Goal: Transaction & Acquisition: Obtain resource

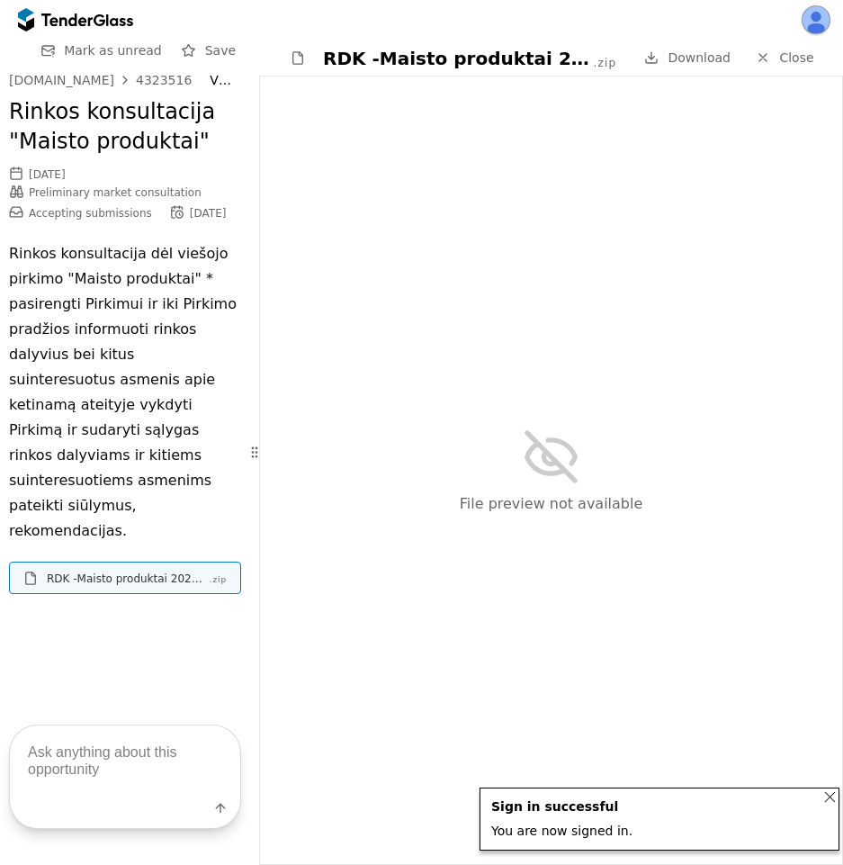
click at [142, 51] on span "Mark as unread" at bounding box center [113, 50] width 98 height 14
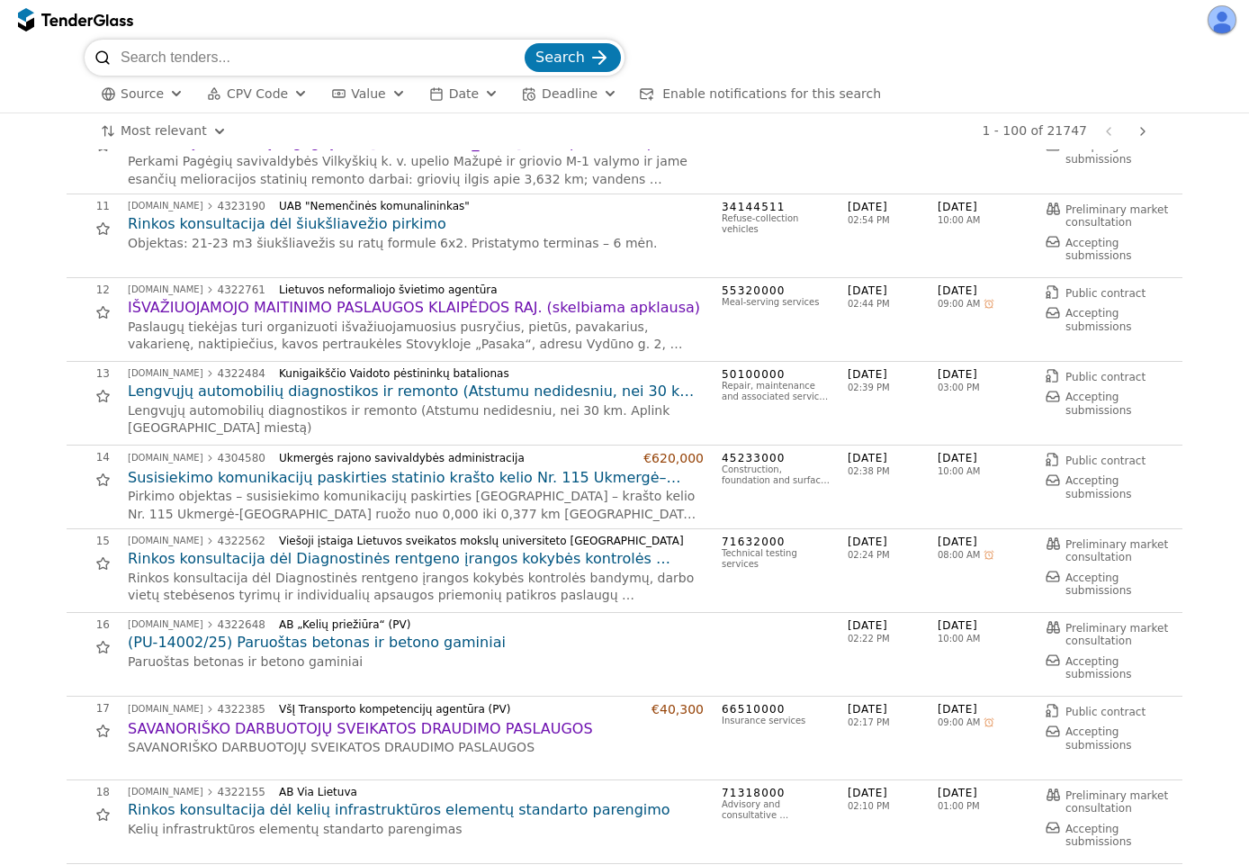
scroll to position [486, 0]
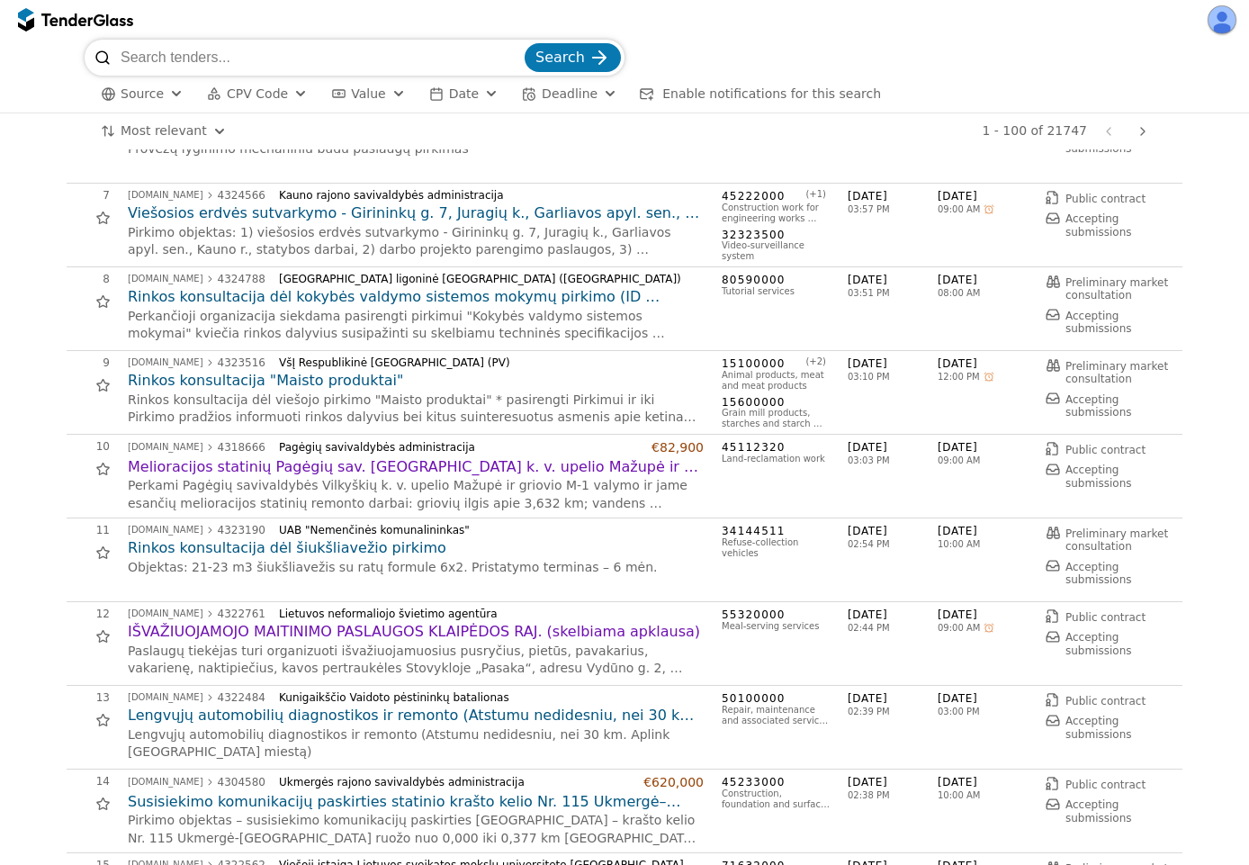
click at [314, 381] on h2 "Rinkos konsultacija "Maisto produktai"" at bounding box center [416, 381] width 576 height 20
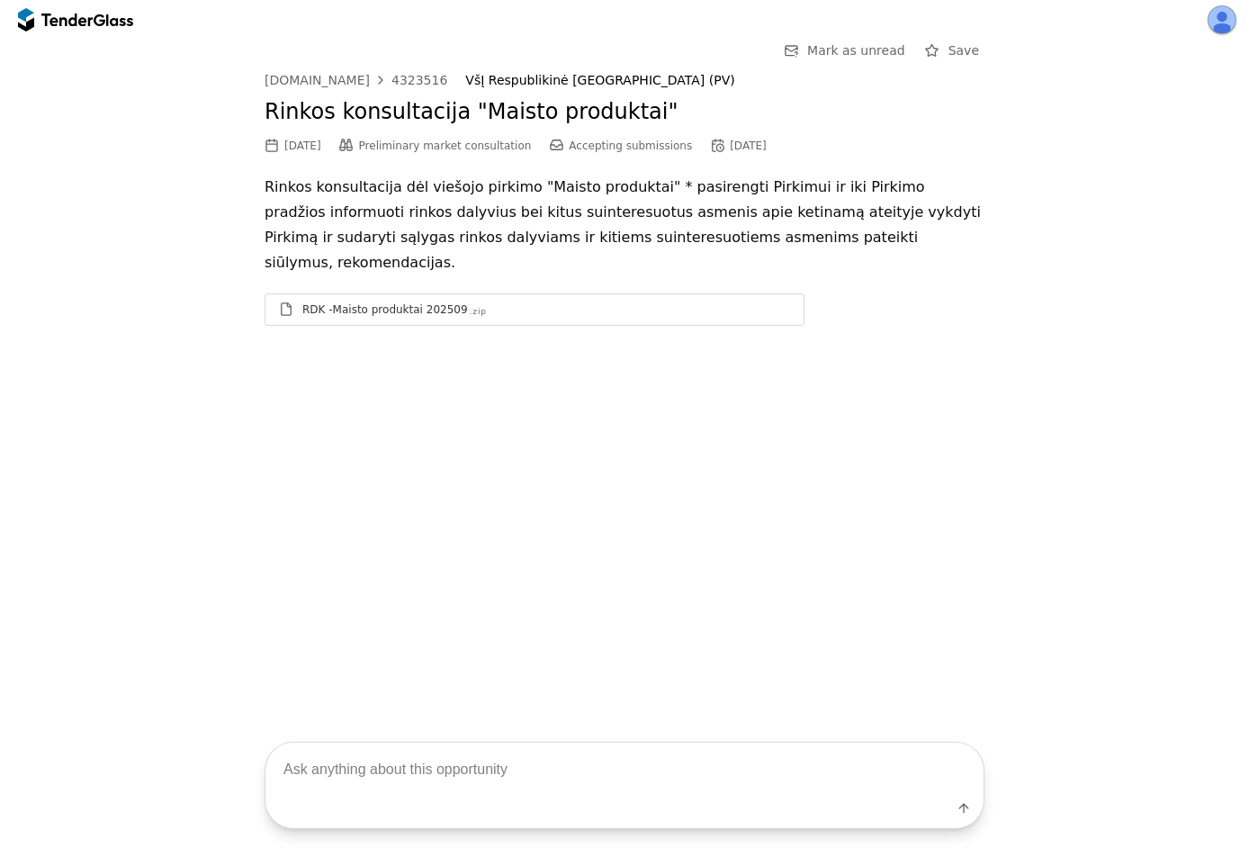
click at [509, 302] on div "RDK -Maisto produktai 202509 .zip" at bounding box center [546, 309] width 488 height 14
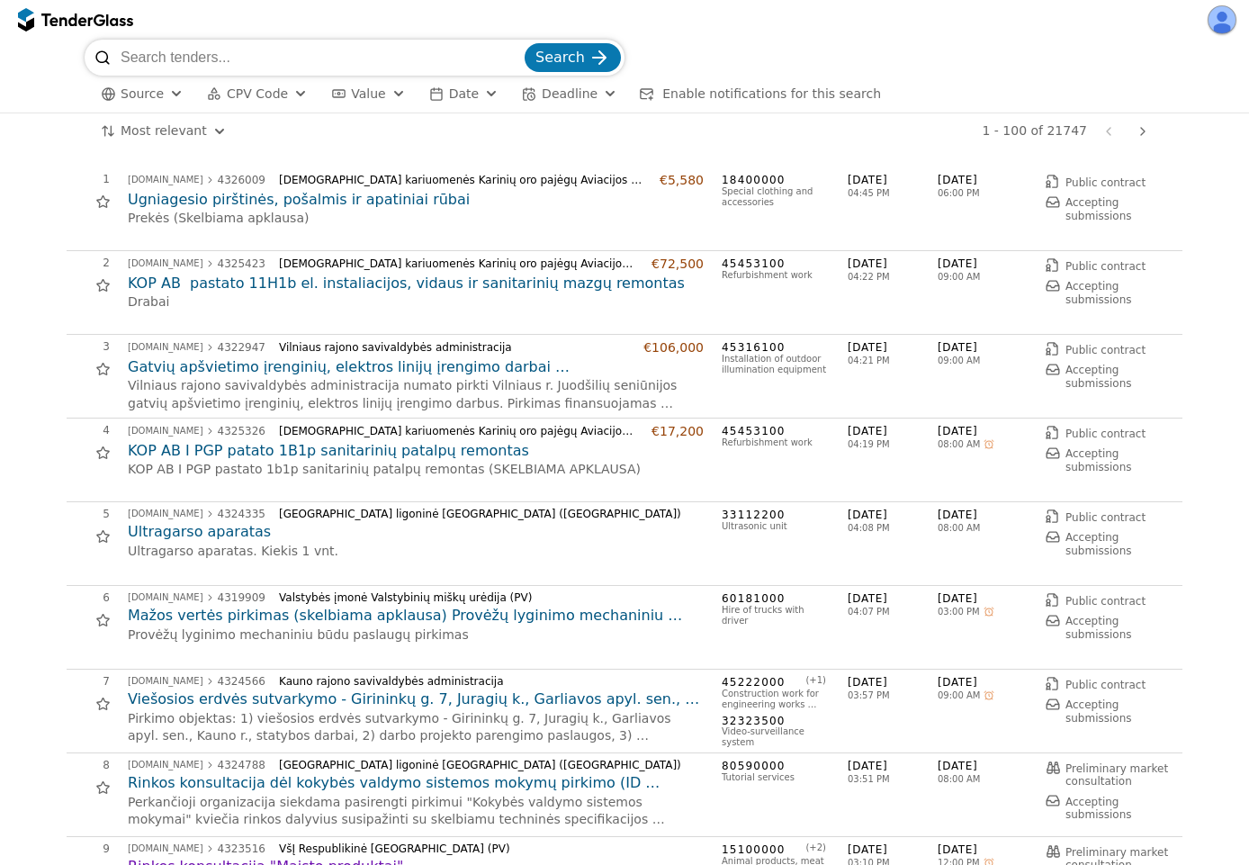
click at [266, 283] on h2 "KOP AB pastato 11H1b el. instaliacijos, vidaus ir sanitarinių mazgų remontas" at bounding box center [416, 284] width 576 height 20
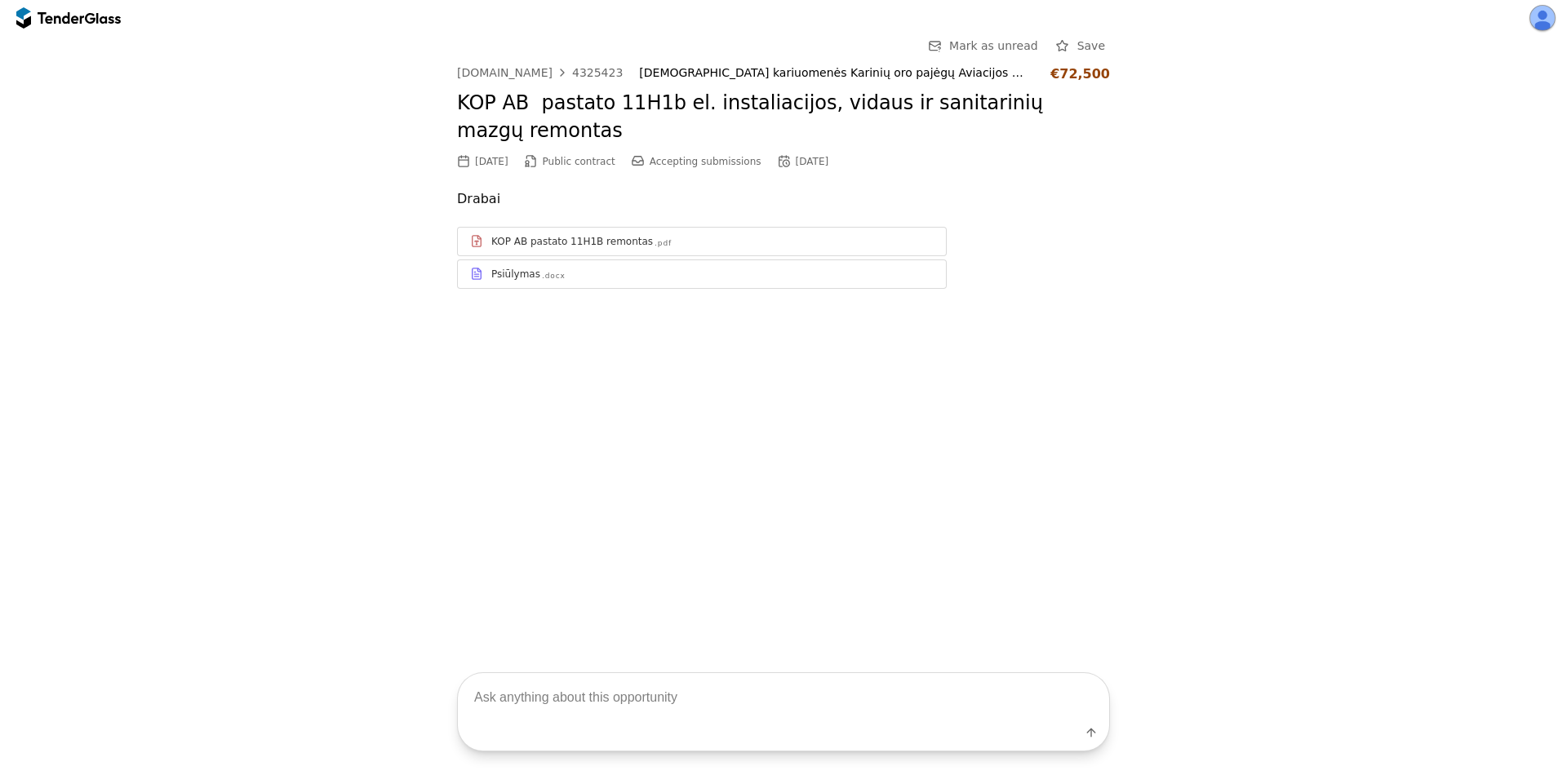
click at [605, 272] on div "Psiūlymas .docx" at bounding box center [713, 274] width 443 height 13
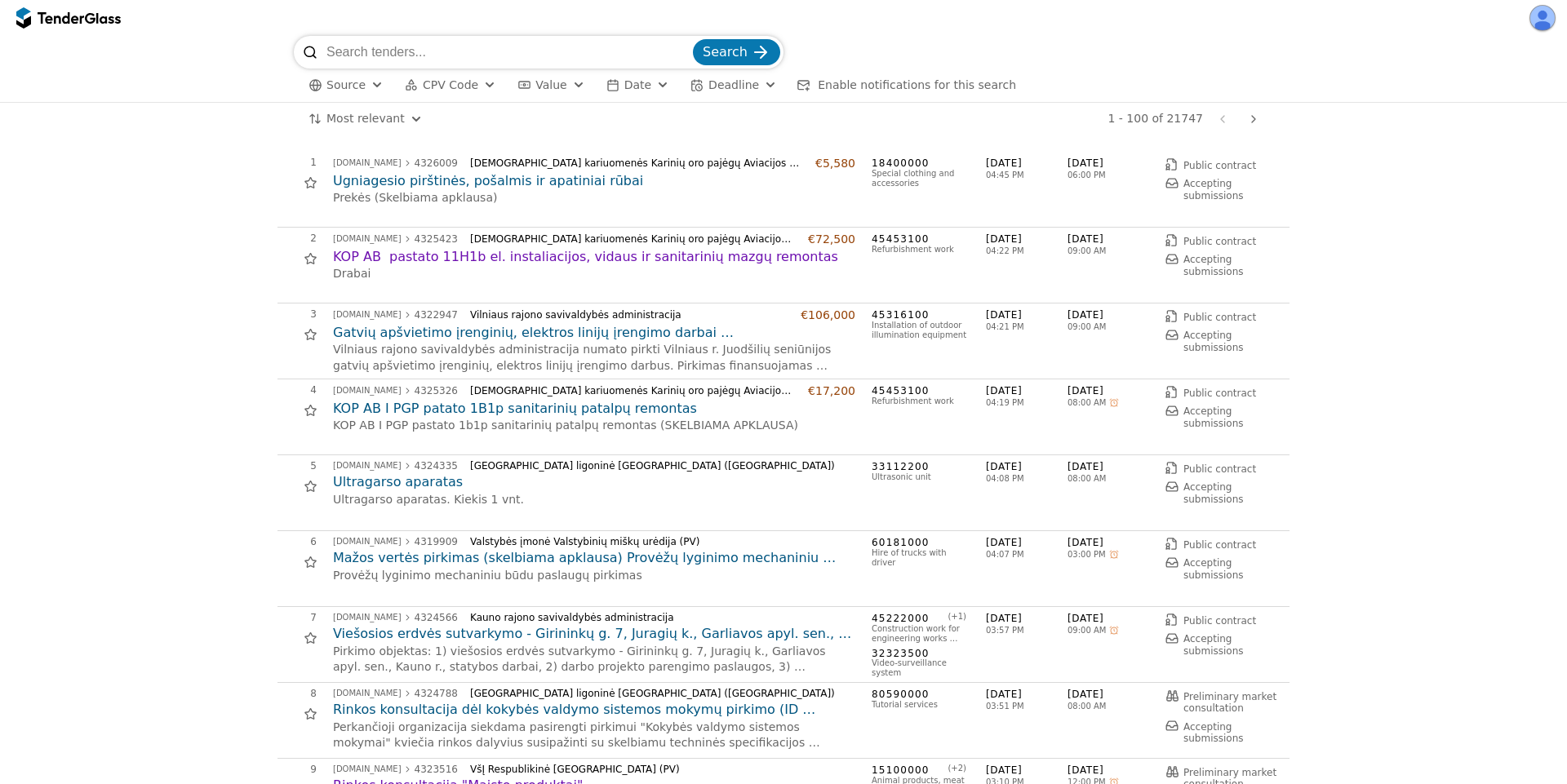
click at [462, 187] on h2 "Ugniagesio pirštinės, pošalmis ir apatiniai rūbai" at bounding box center [594, 181] width 522 height 18
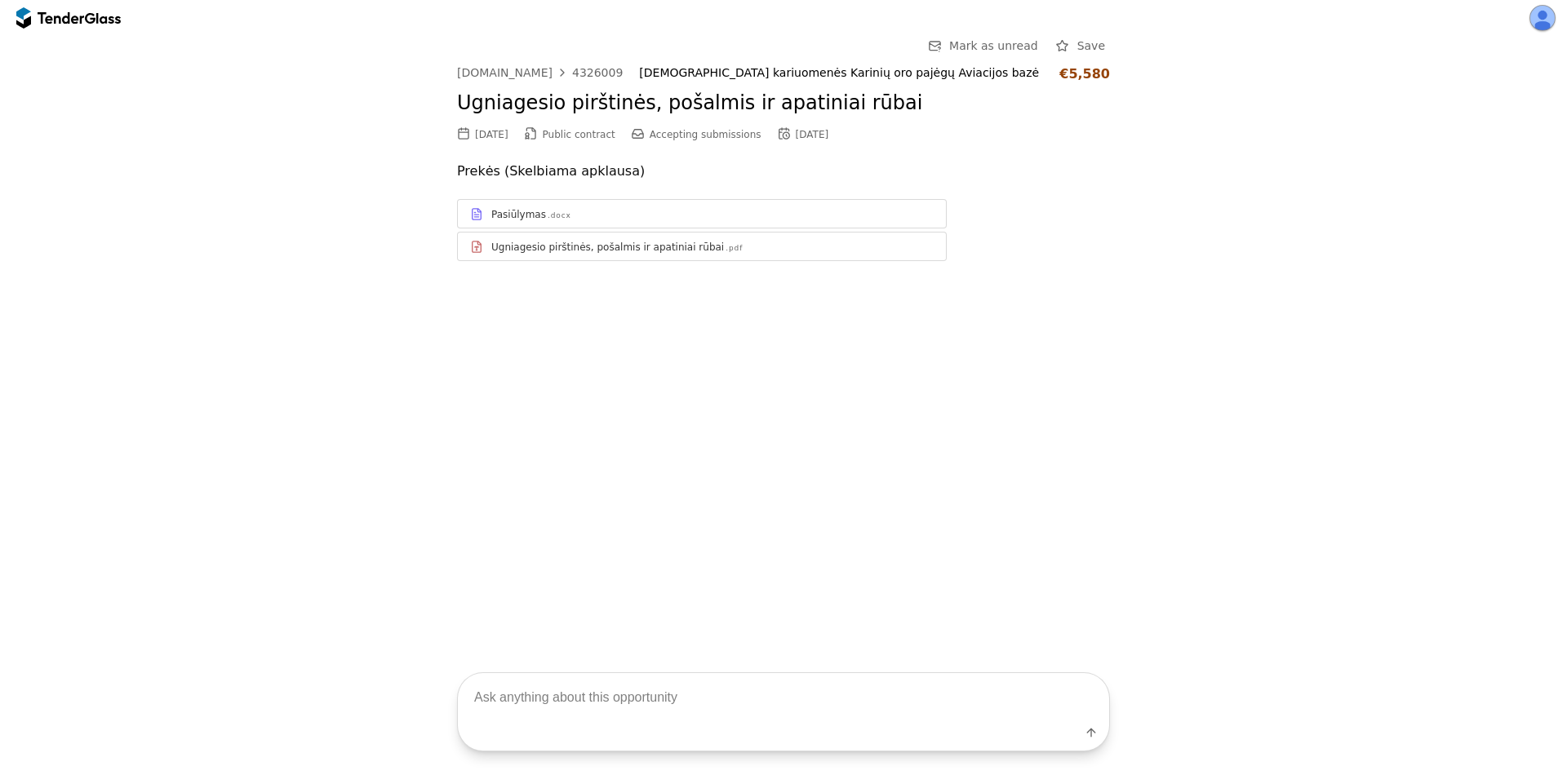
click at [647, 249] on div "Ugniagesio pirštinės, pošalmis ir apatiniai rūbai" at bounding box center [608, 247] width 232 height 13
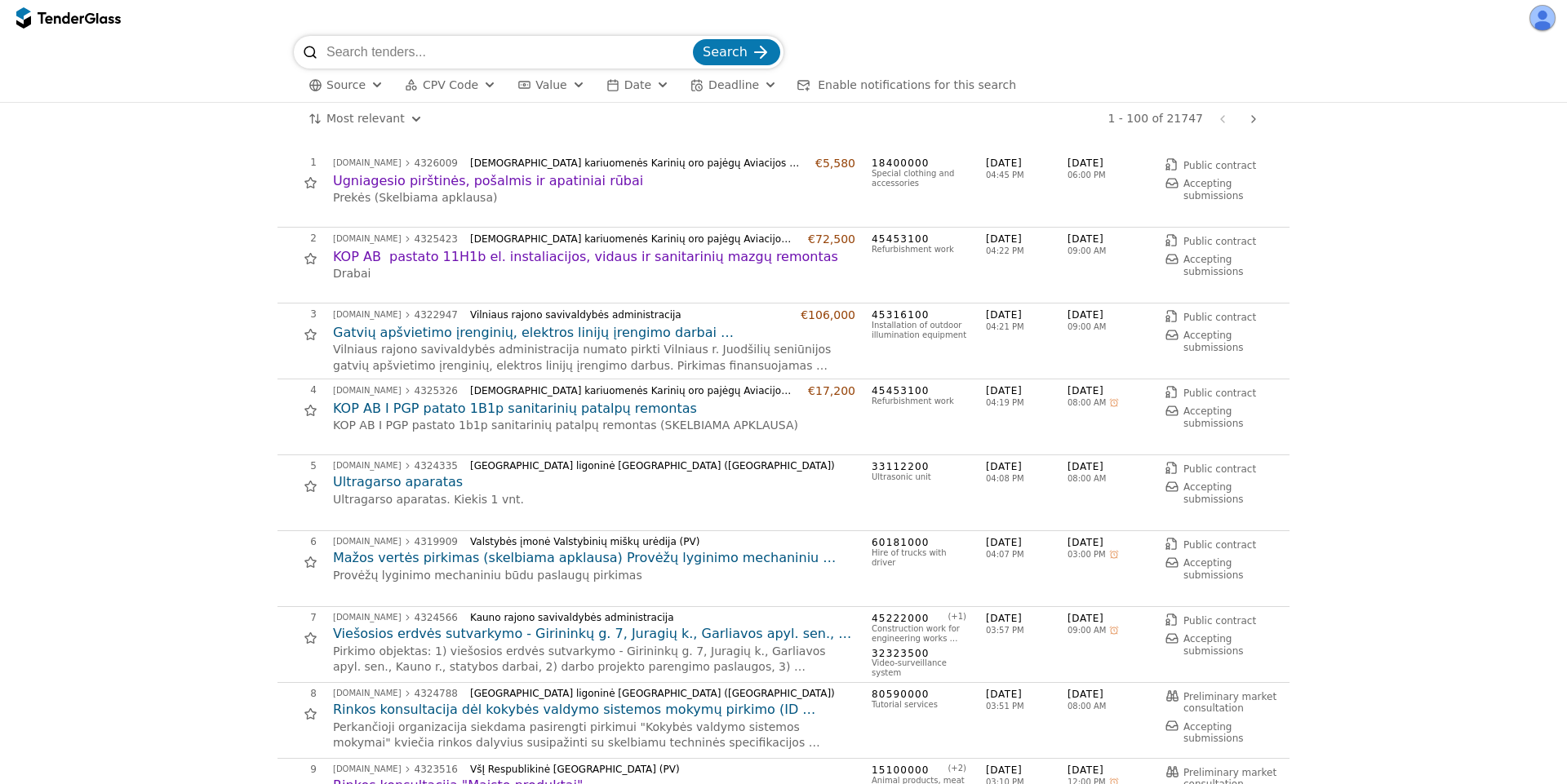
click at [404, 57] on input "search" at bounding box center [508, 53] width 363 height 33
type input "maisto"
click at [693, 39] on button "Search" at bounding box center [736, 52] width 87 height 26
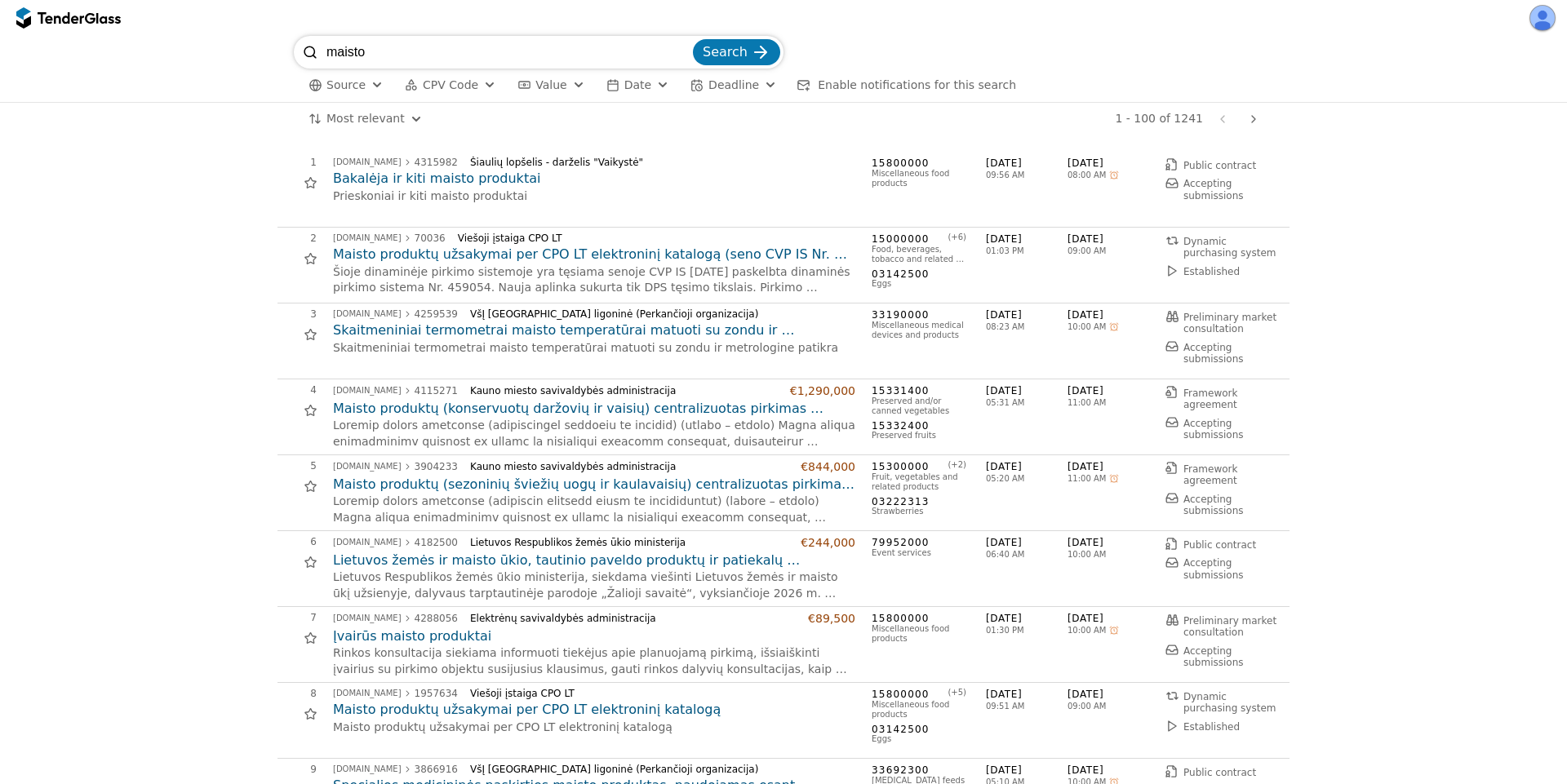
scroll to position [294, 0]
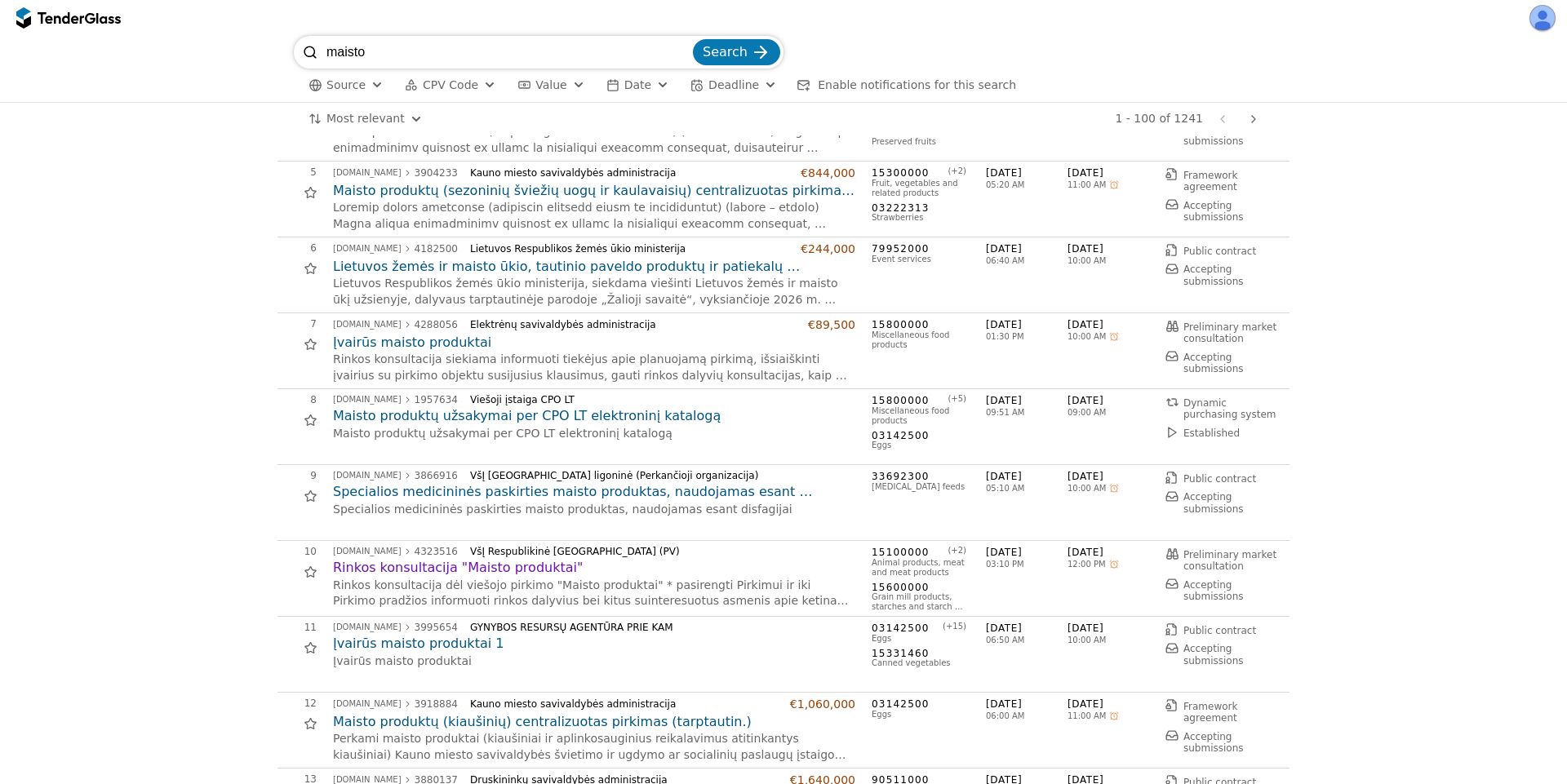
click at [479, 569] on h2 "Rinkos konsultacija "Maisto produktai"" at bounding box center [594, 567] width 522 height 18
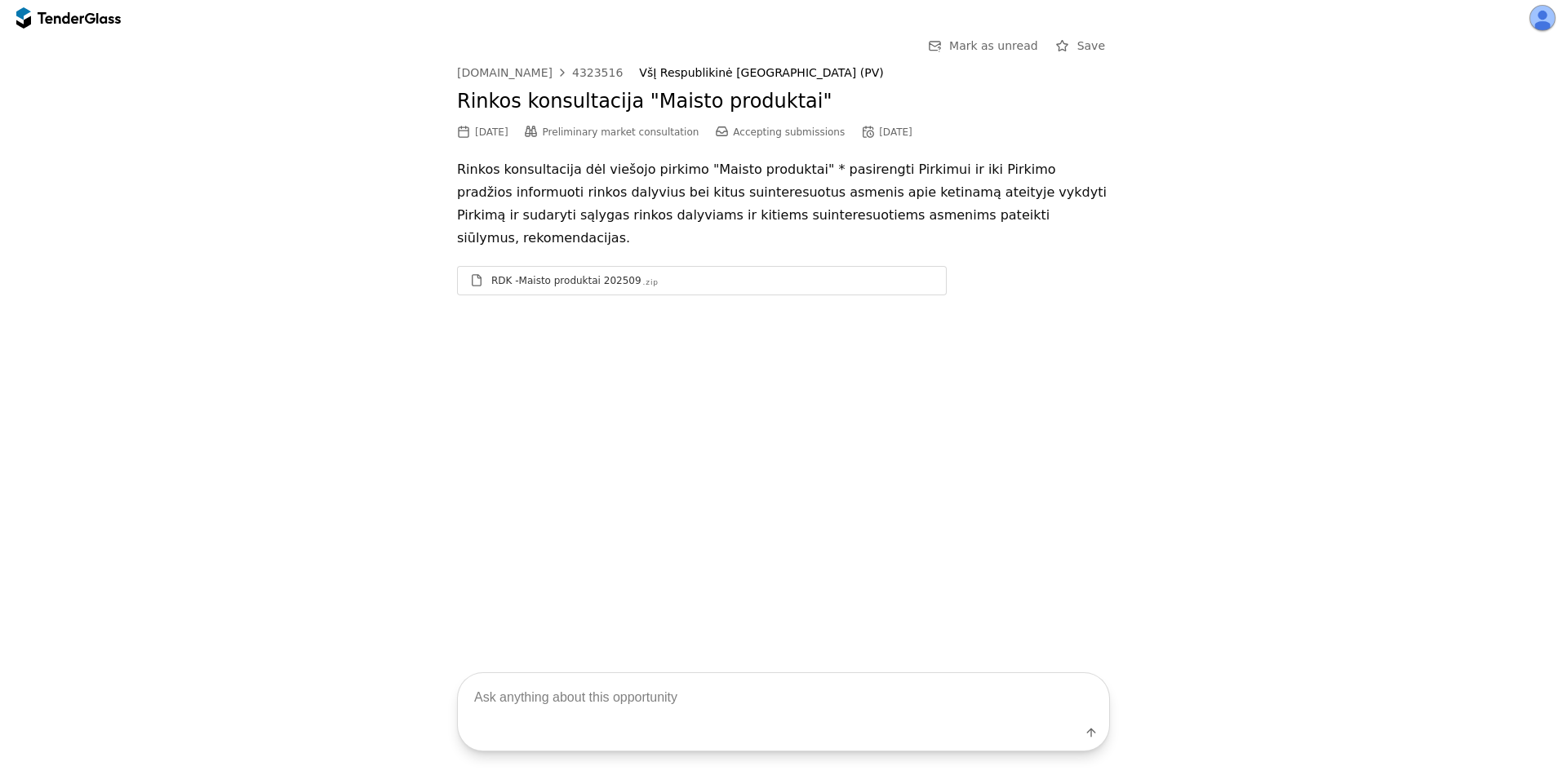
click at [647, 274] on div "RDK -Maisto produktai 202509 .zip" at bounding box center [713, 280] width 443 height 13
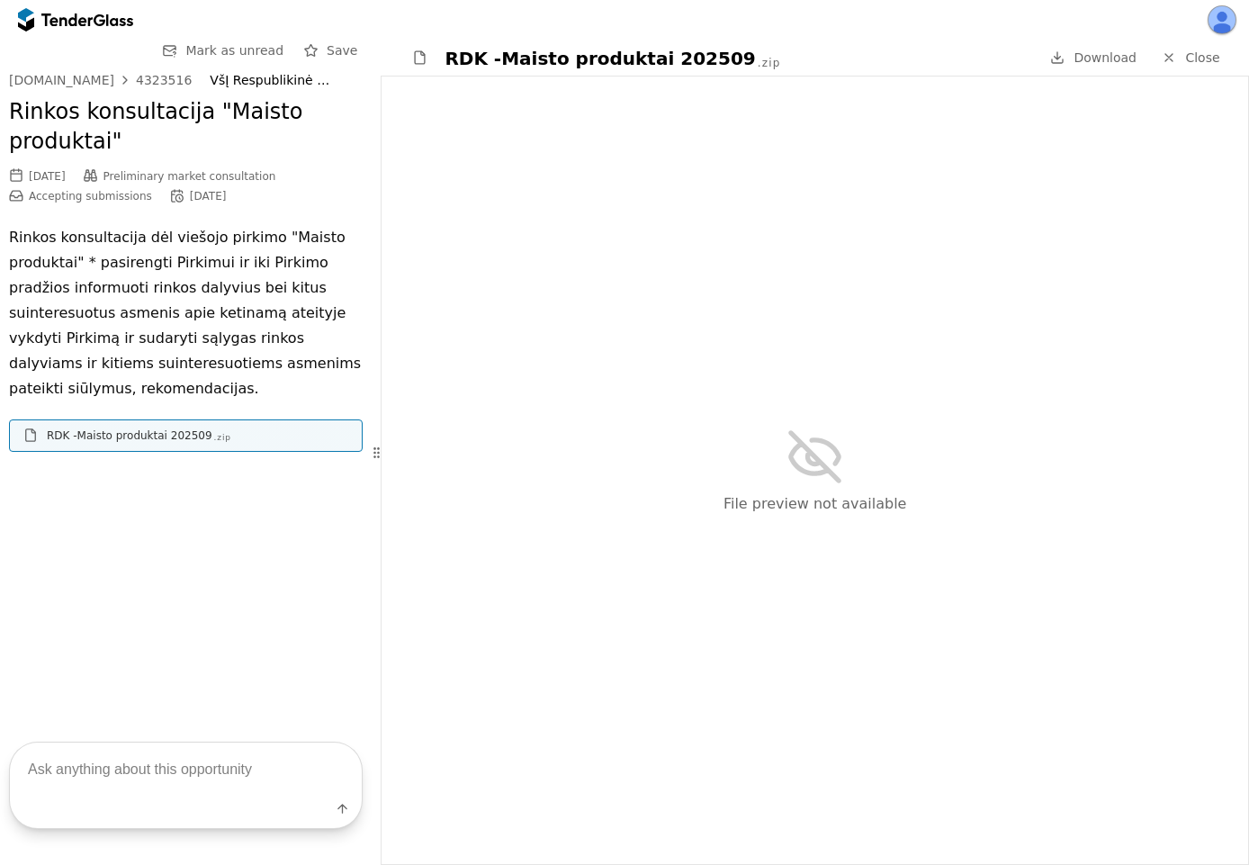
click at [157, 88] on div "Rinkos konsultacija "Maisto produktai"" at bounding box center [186, 127] width 354 height 78
drag, startPoint x: 178, startPoint y: 78, endPoint x: 122, endPoint y: 71, distance: 56.3
click at [122, 71] on div "Go Back Mark as unread Save viesiejipirkimai.lt 4323516 VšĮ Respublikinė Vilnia…" at bounding box center [186, 260] width 354 height 440
copy div "4323516"
click at [81, 22] on div at bounding box center [66, 19] width 50 height 12
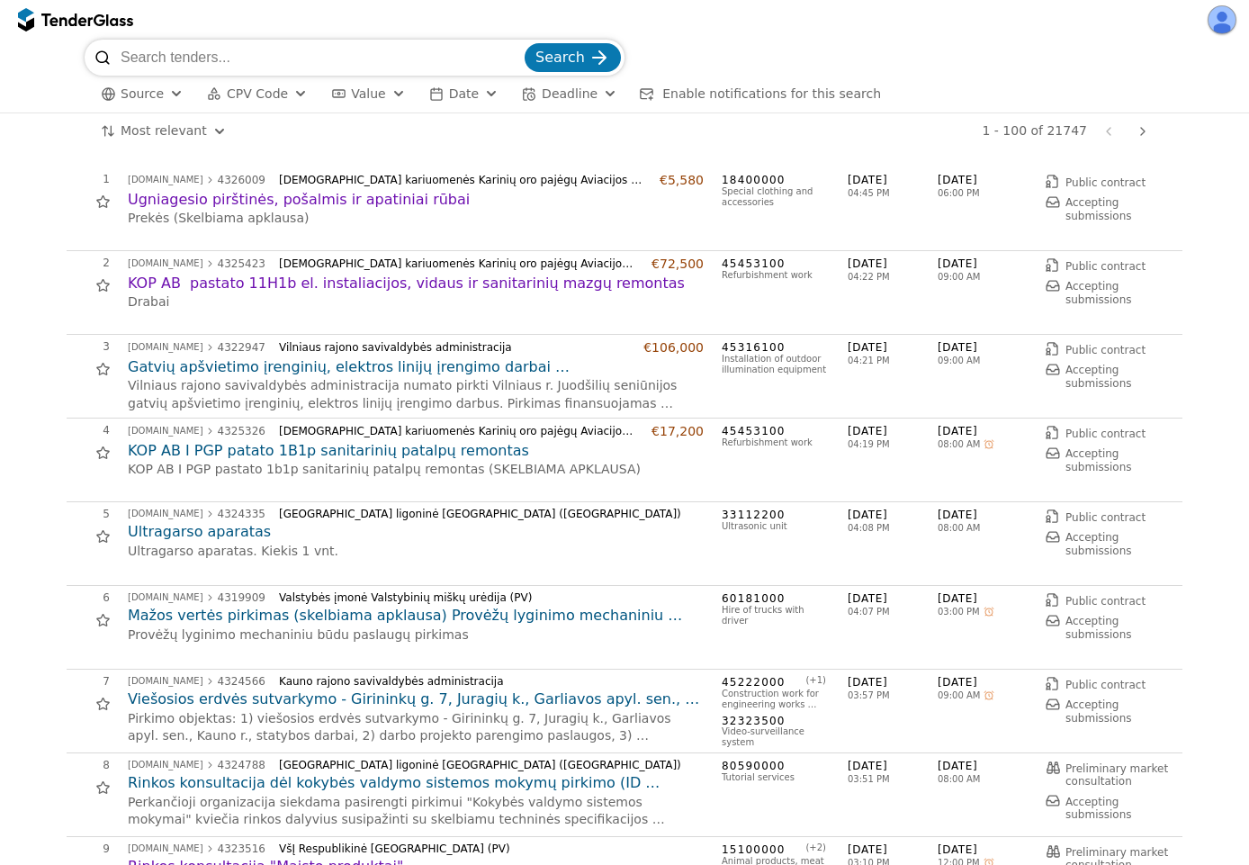
click at [277, 201] on h2 "Ugniagesio pirštinės, pošalmis ir apatiniai rūbai" at bounding box center [416, 200] width 576 height 20
click at [257, 280] on h2 "KOP AB pastato 11H1b el. instaliacijos, vidaus ir sanitarinių mazgų remontas" at bounding box center [416, 284] width 576 height 20
click at [304, 377] on p "Vilniaus rajono savivaldybės administracija numato pirkti Vilniaus r. Juodšilių…" at bounding box center [416, 394] width 576 height 35
click at [317, 367] on h2 "Gatvių apšvietimo įrenginių, elektros linijų įrengimo darbai [GEOGRAPHIC_DATA] …" at bounding box center [416, 367] width 576 height 20
click at [267, 450] on h2 "KOP AB I PGP patato 1B1p sanitarinių patalpų remontas" at bounding box center [416, 451] width 576 height 20
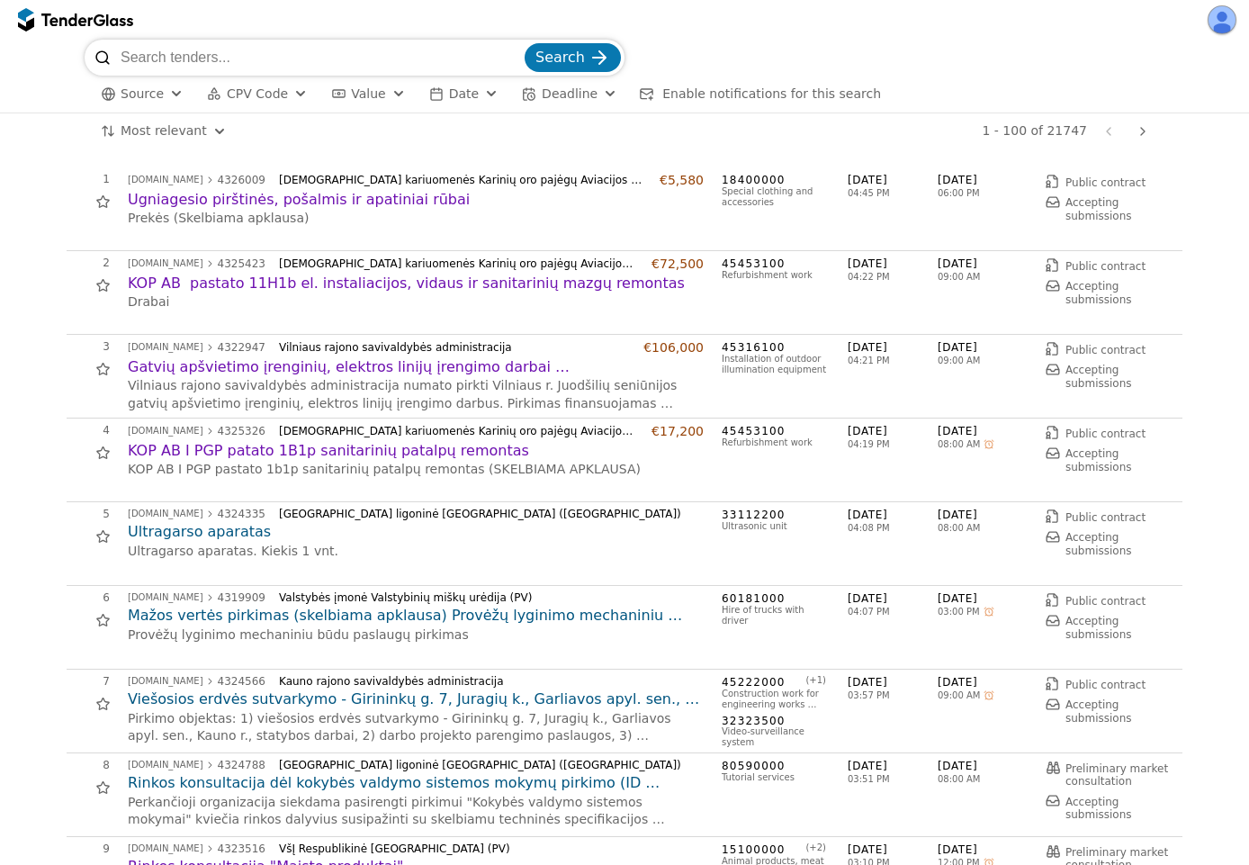
click at [229, 528] on h2 "Ultragarso aparatas" at bounding box center [416, 532] width 576 height 20
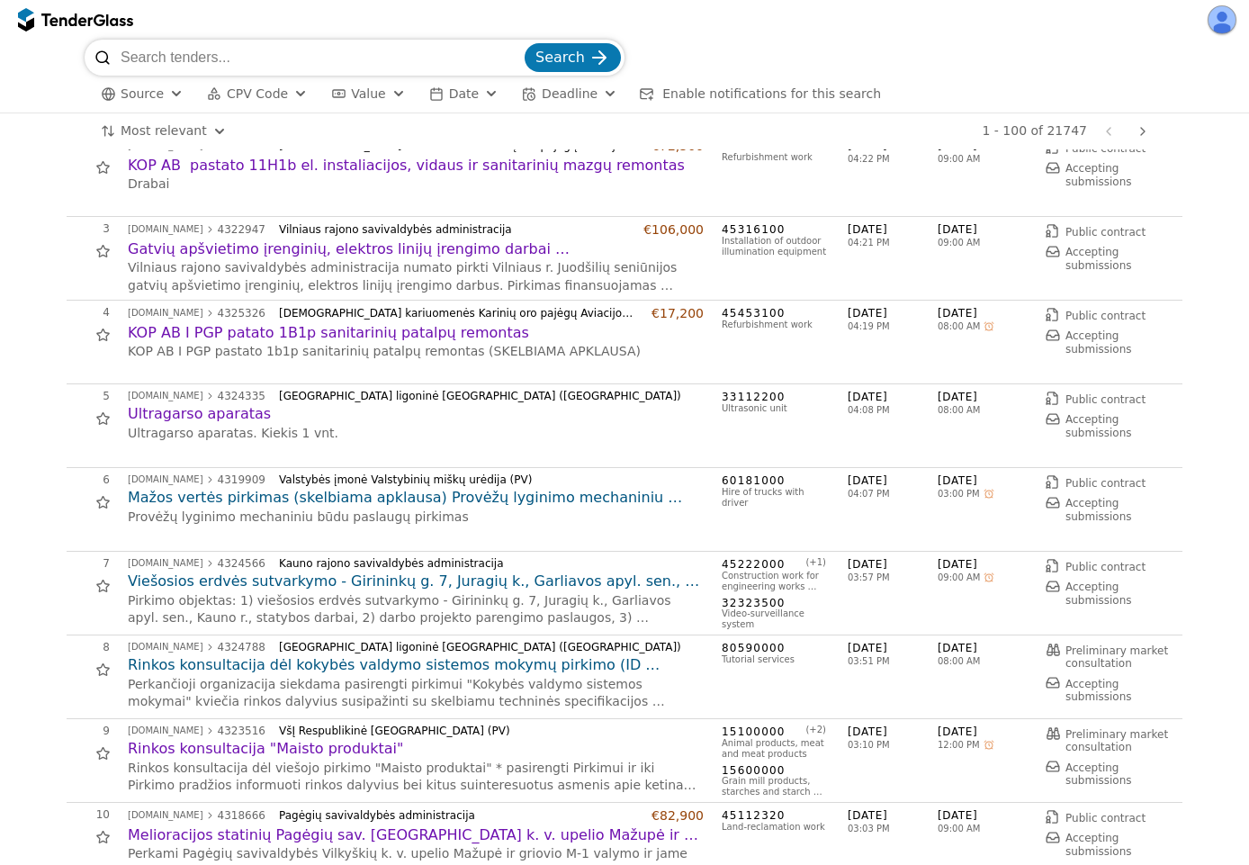
scroll to position [162, 0]
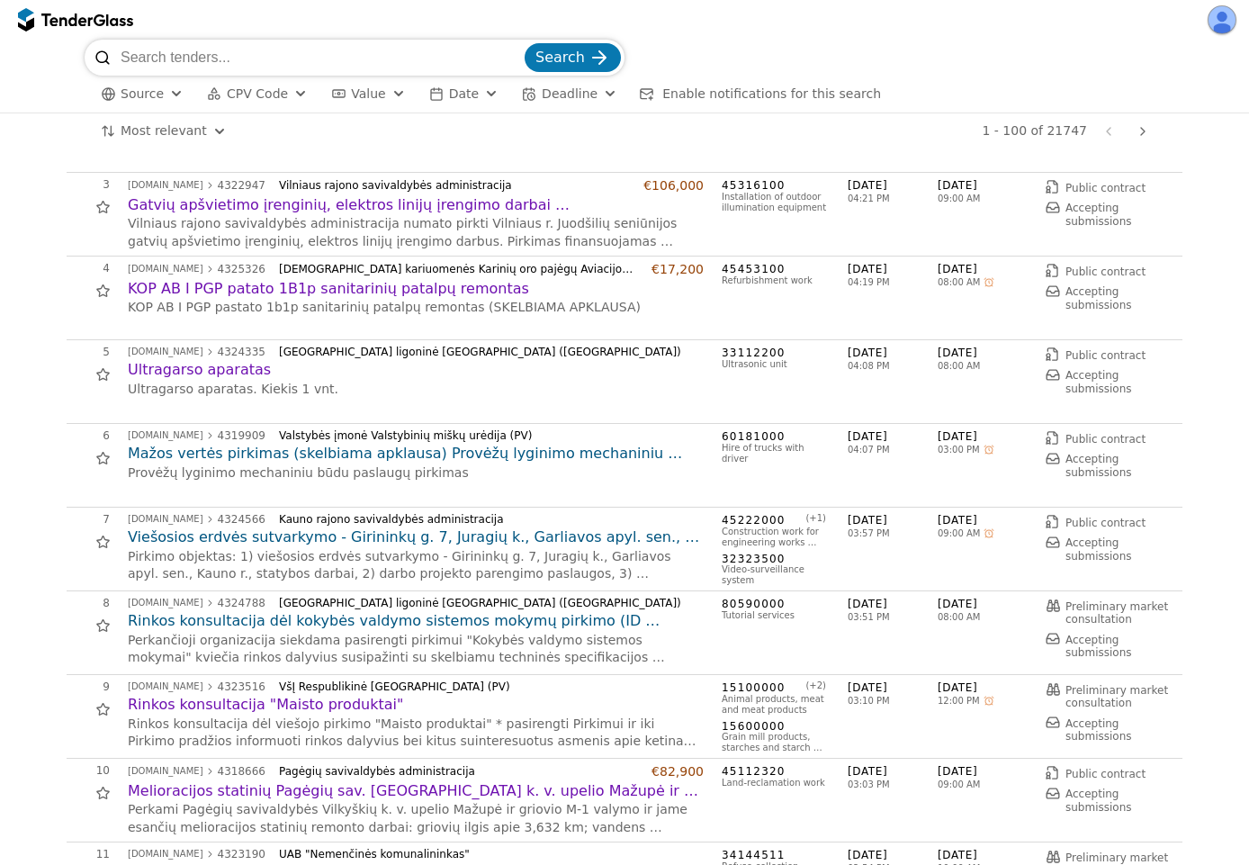
click at [242, 698] on h2 "Rinkos konsultacija "Maisto produktai"" at bounding box center [416, 705] width 576 height 20
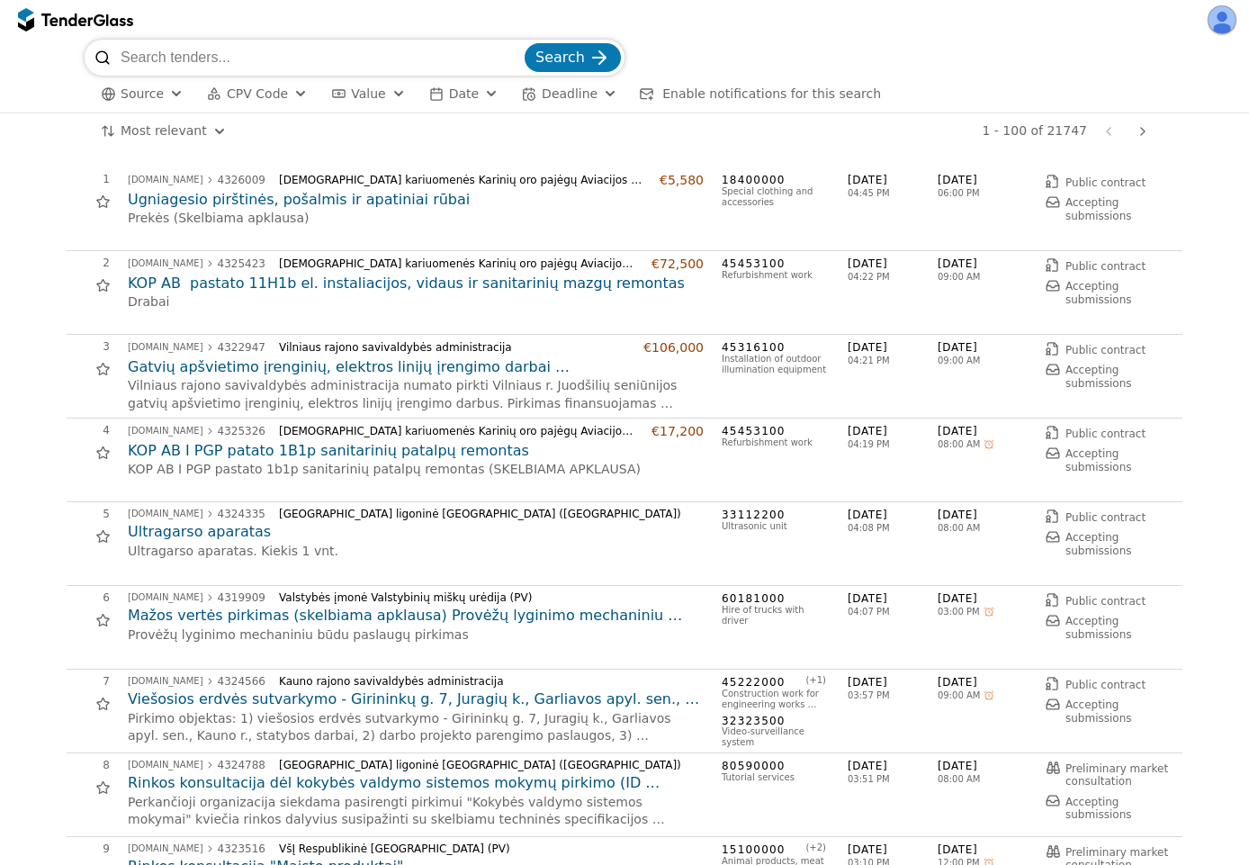
scroll to position [162, 0]
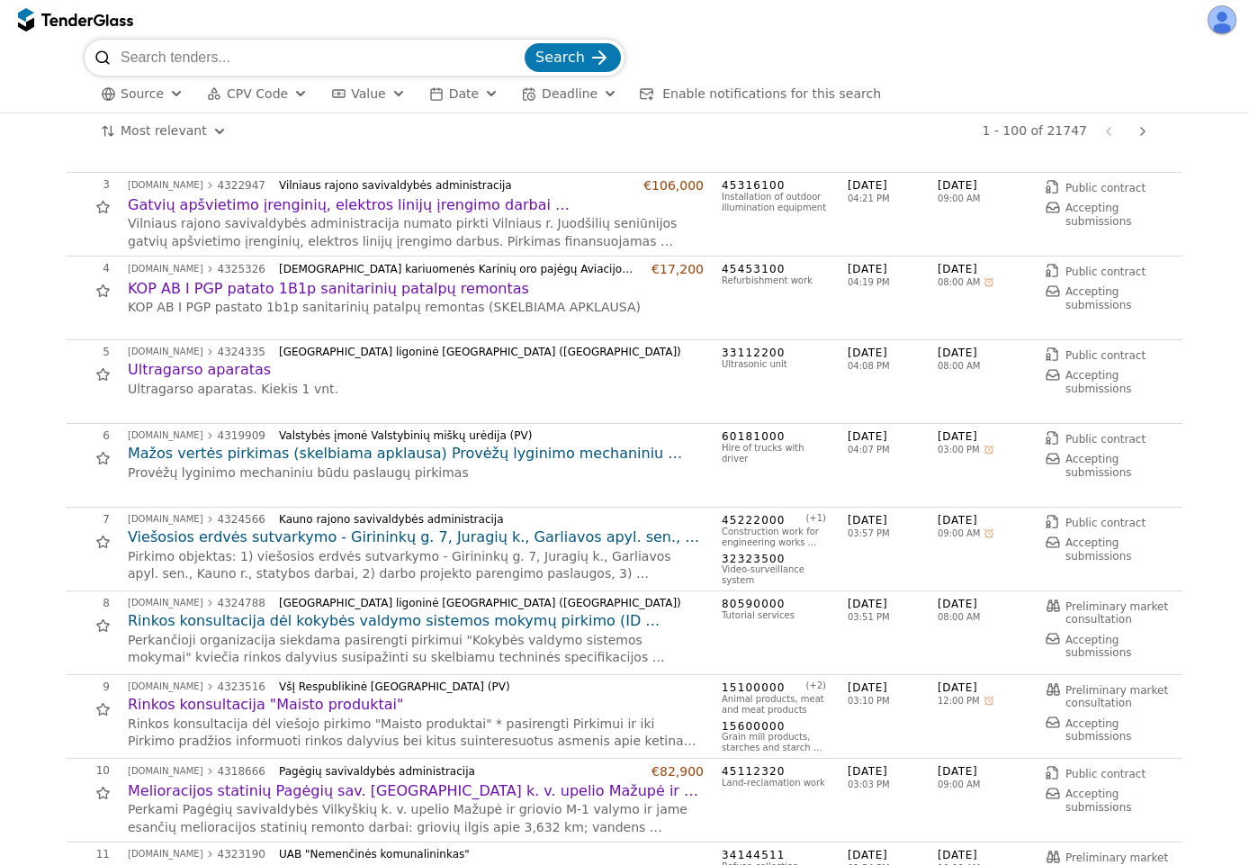
click at [226, 452] on h2 "Mažos vertės pirkimas (skelbiama apklausa) Provėžų lyginimo mechaniniu būdu pas…" at bounding box center [416, 454] width 576 height 20
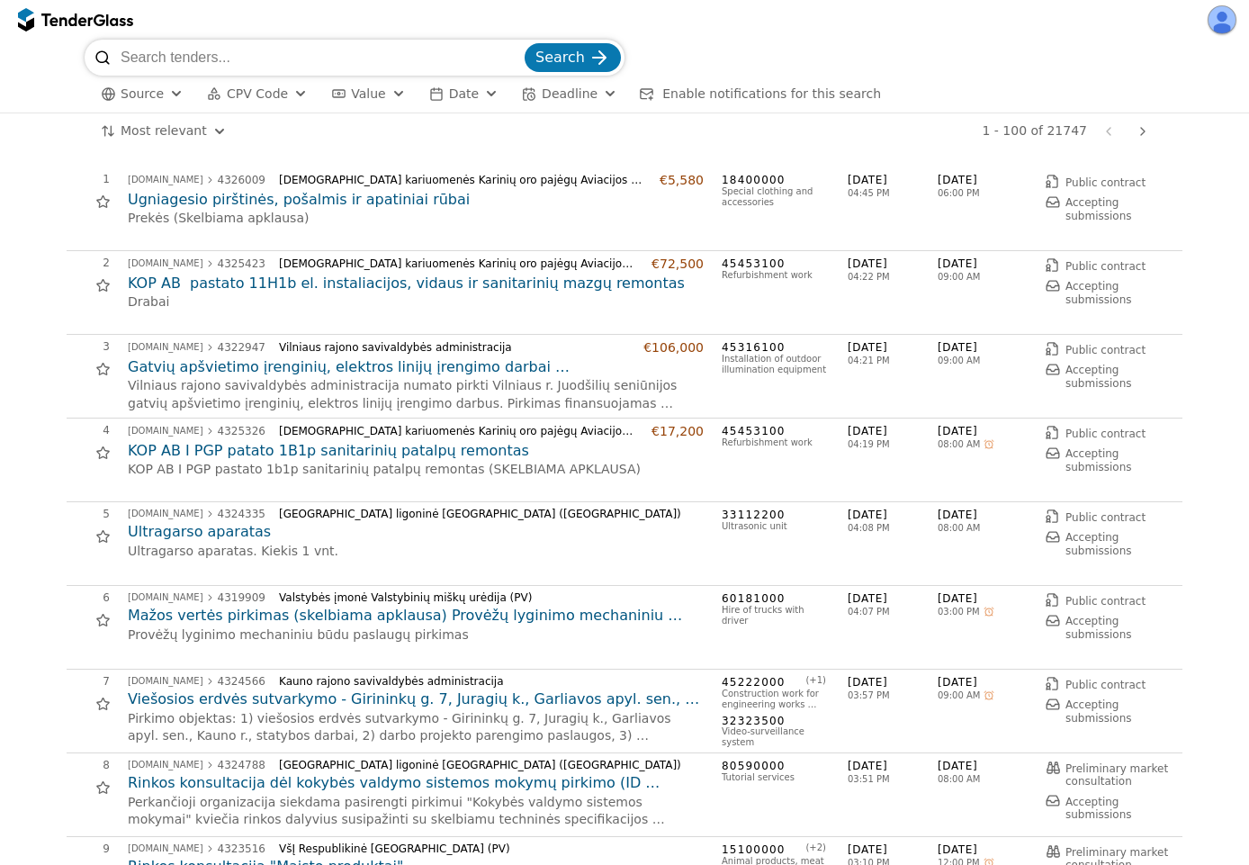
scroll to position [162, 0]
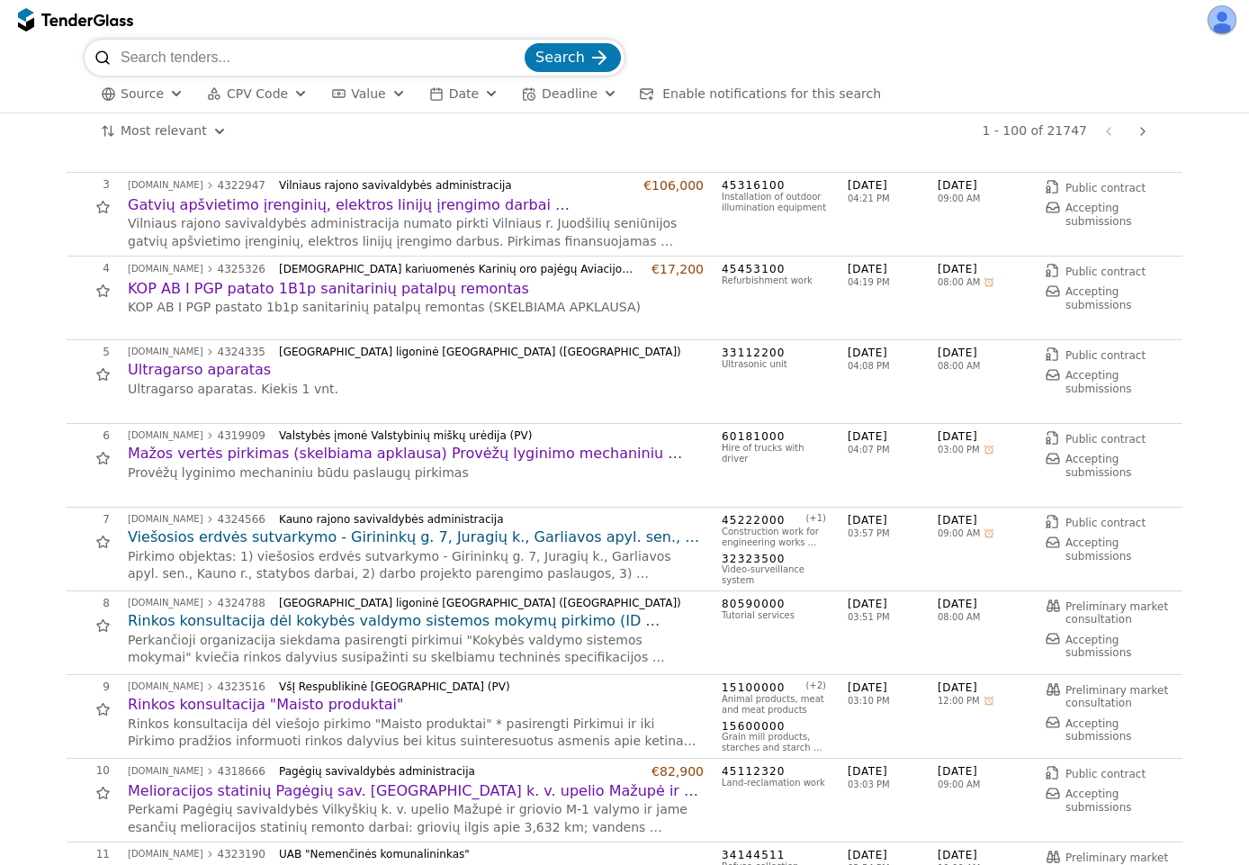
click at [344, 542] on h2 "Viešosios erdvės sutvarkymo - Girininkų g. 7, Juragių k., Garliavos apyl. sen.,…" at bounding box center [416, 537] width 576 height 20
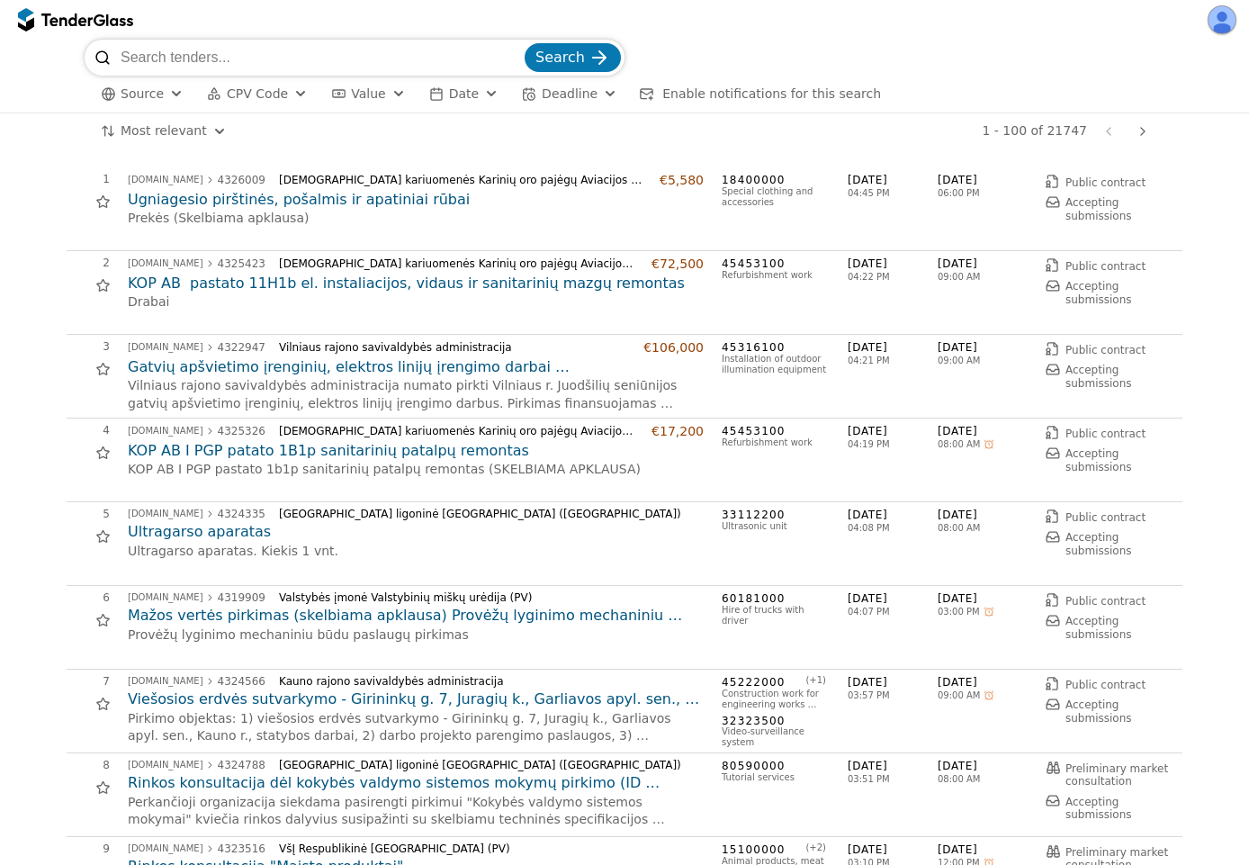
scroll to position [162, 0]
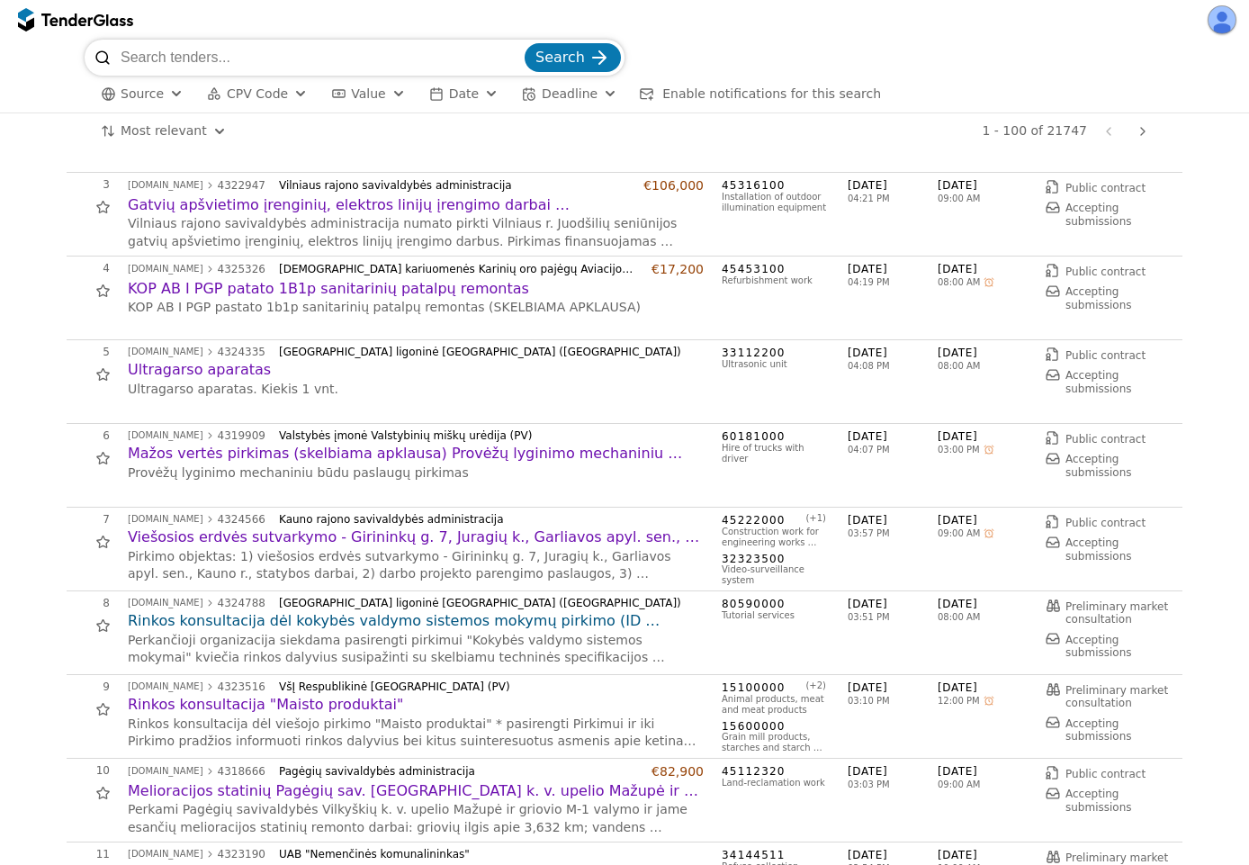
click at [259, 615] on h2 "Rinkos konsultacija dėl kokybės valdymo sistemos mokymų pirkimo (ID 4324788)" at bounding box center [416, 621] width 576 height 20
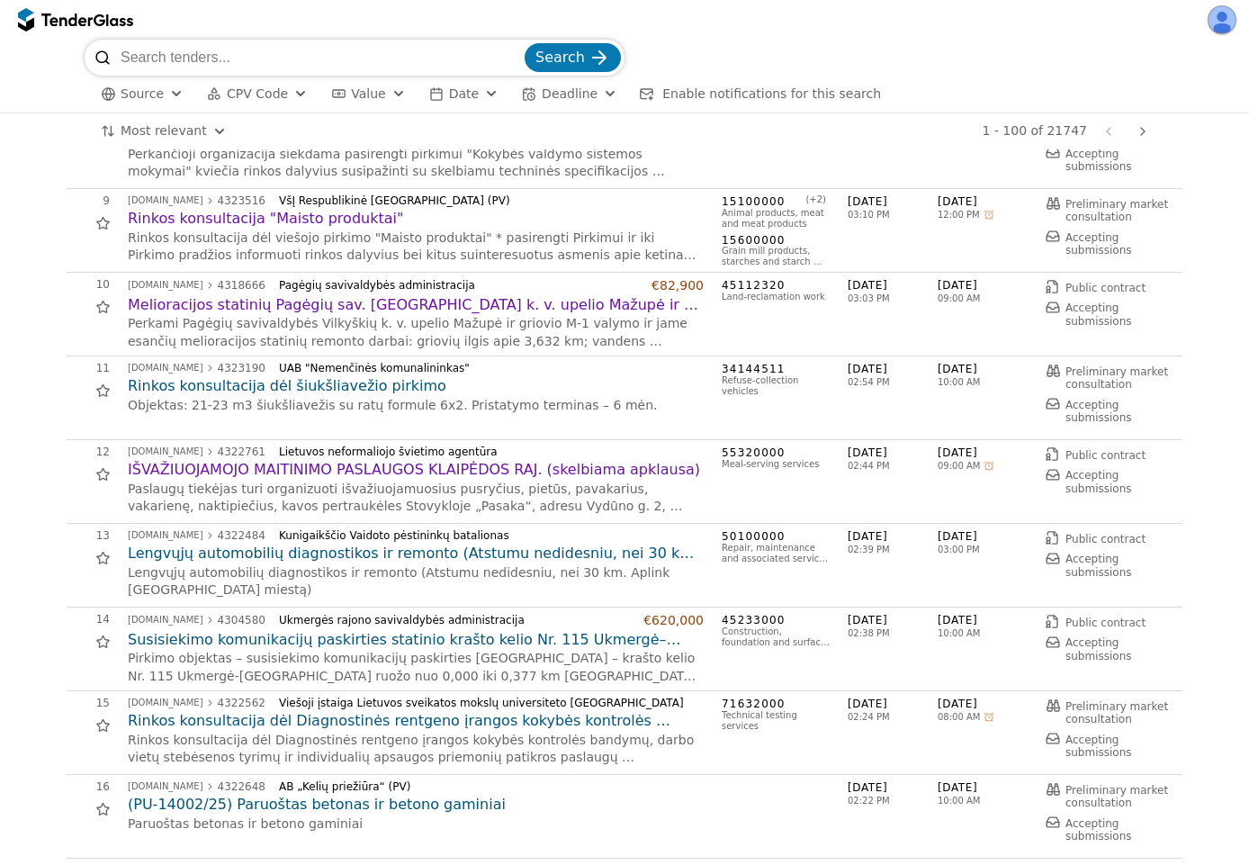
scroll to position [972, 0]
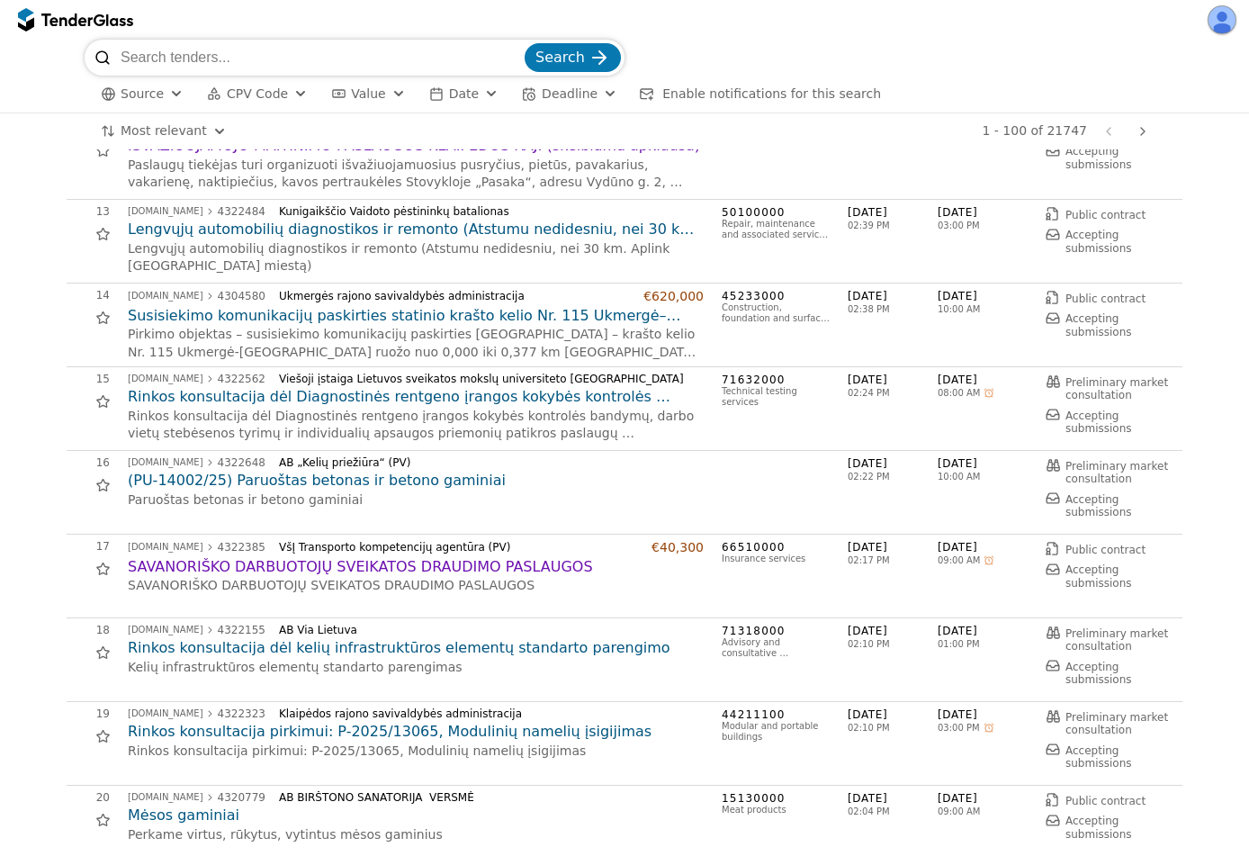
click at [325, 399] on h2 "Rinkos konsultacija dėl Diagnostinės rentgeno įrangos kokybės kontrolės bandymų…" at bounding box center [416, 397] width 576 height 20
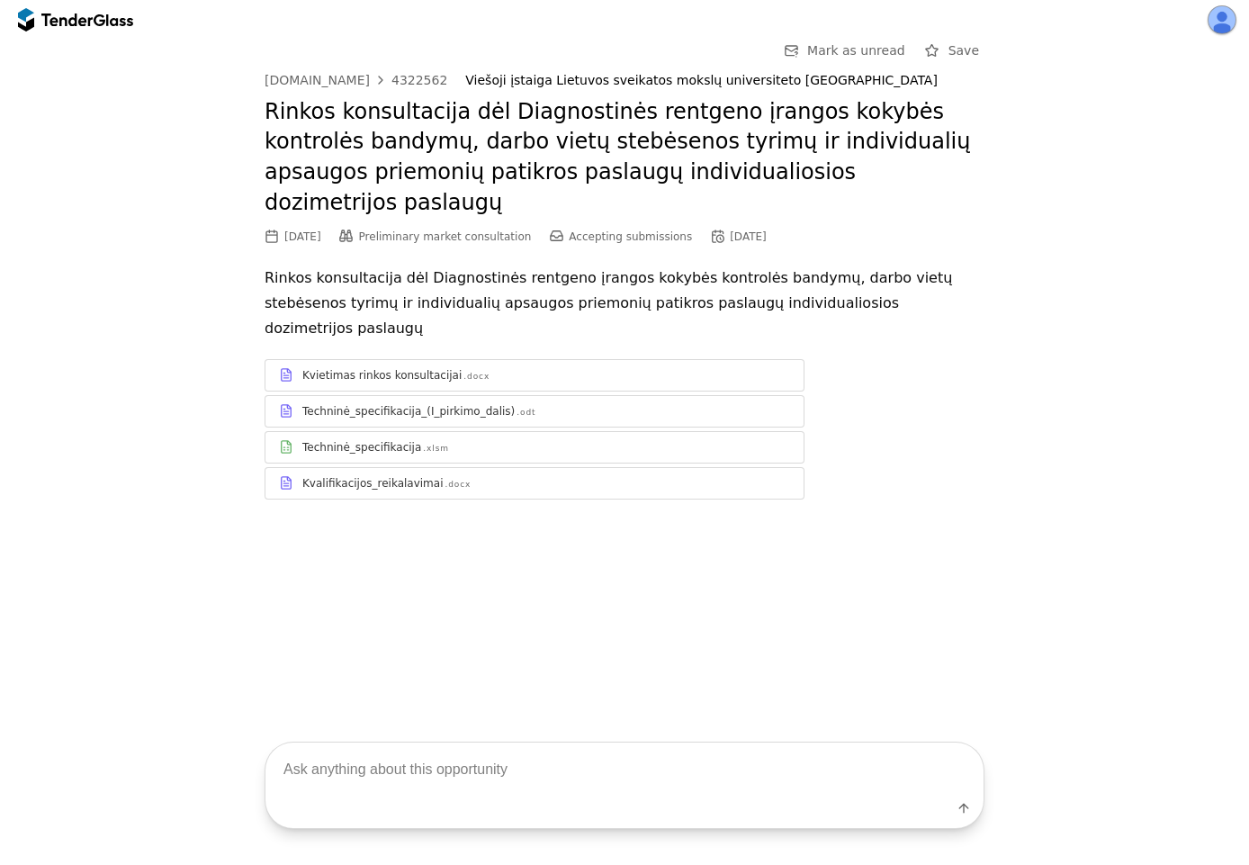
click at [426, 443] on div ".xlsm" at bounding box center [436, 449] width 26 height 12
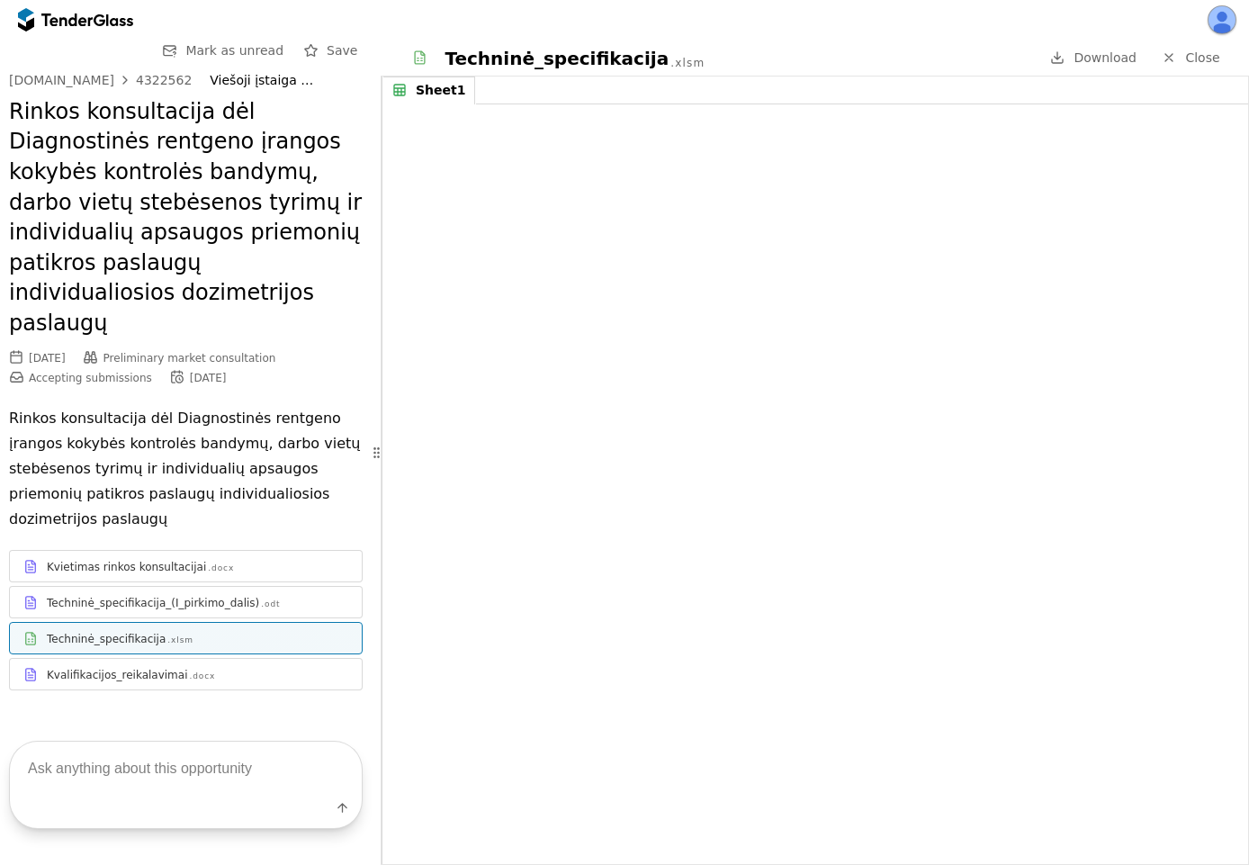
click at [269, 596] on div "Techninė_specifikacija_(I_pirkimo_dalis) .odt" at bounding box center [197, 603] width 301 height 14
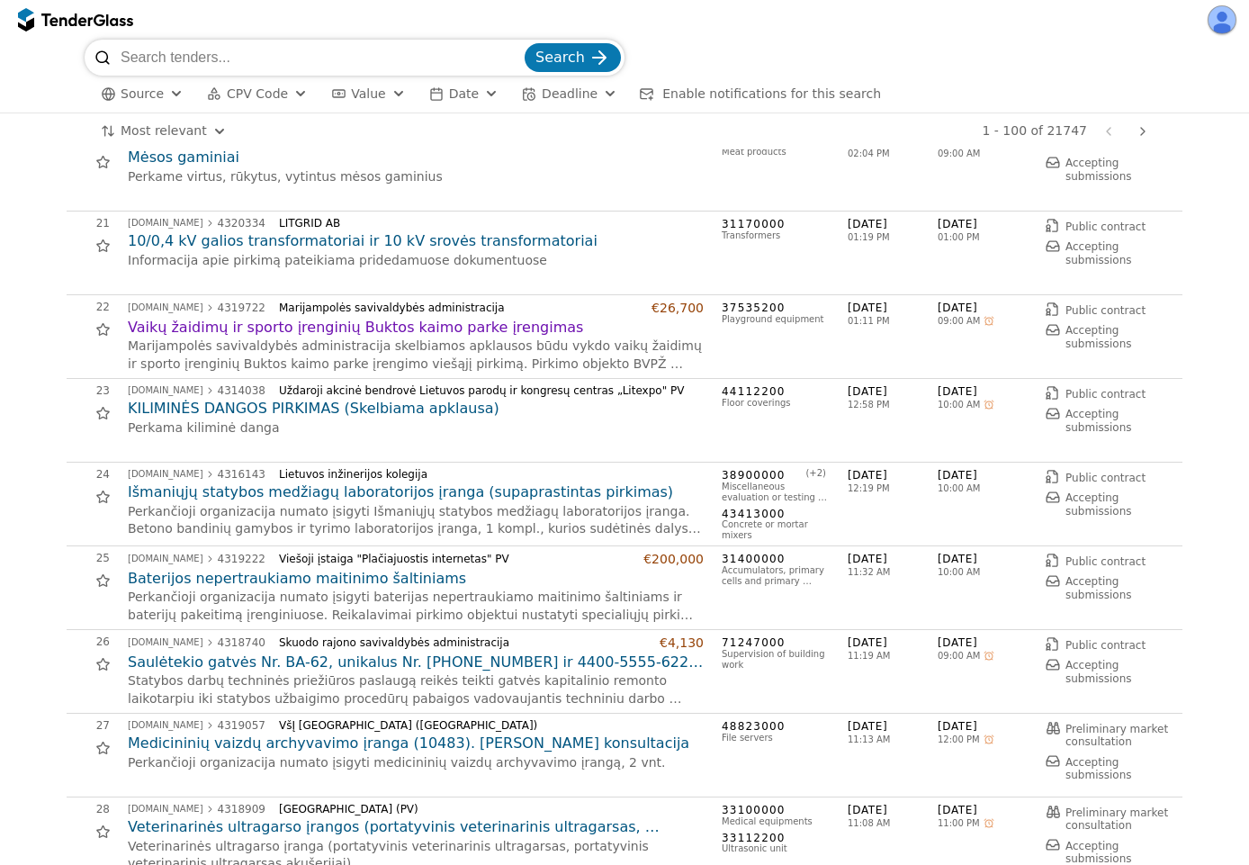
scroll to position [1782, 0]
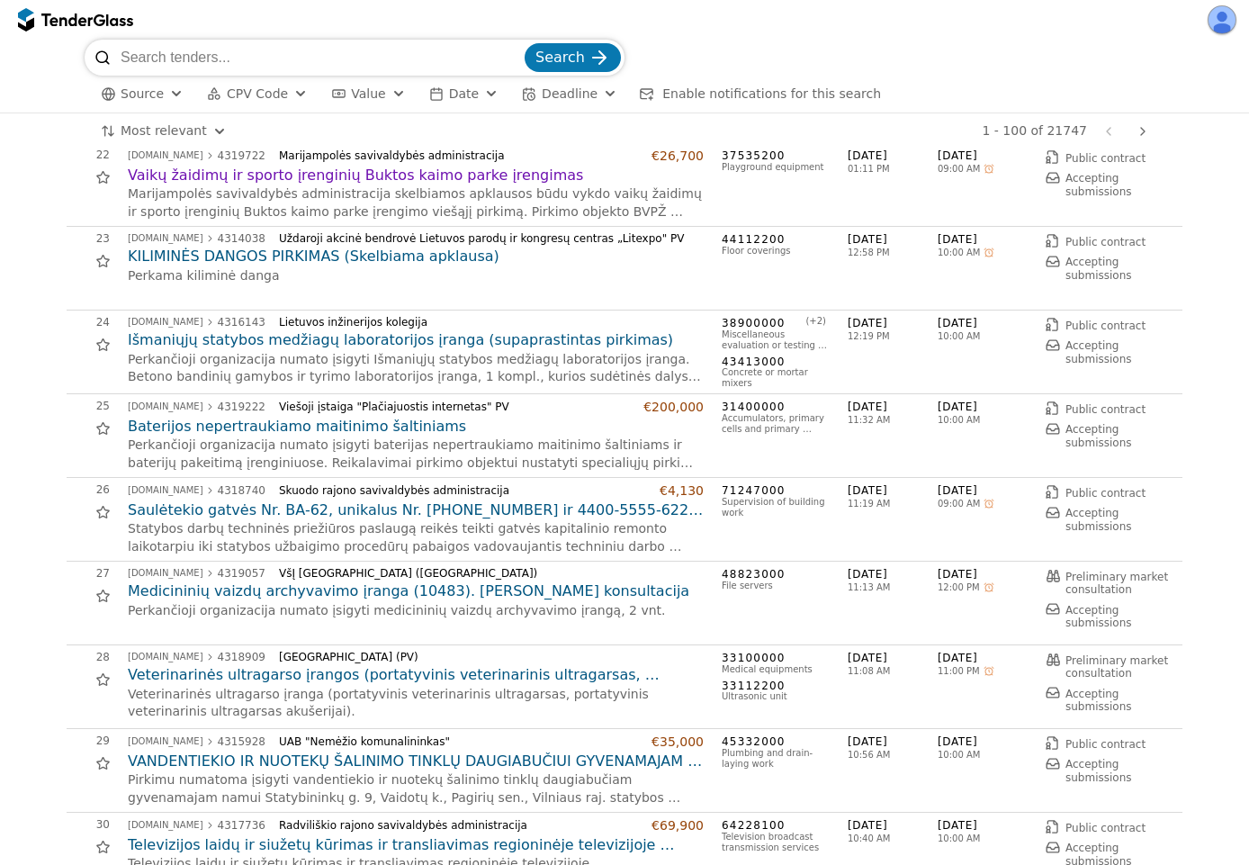
click at [337, 508] on h2 "Saulėtekio gatvės Nr. BA-62, unikalus Nr. [PHONE_NUMBER] ir 4400-5555-6226 Bars…" at bounding box center [416, 510] width 576 height 20
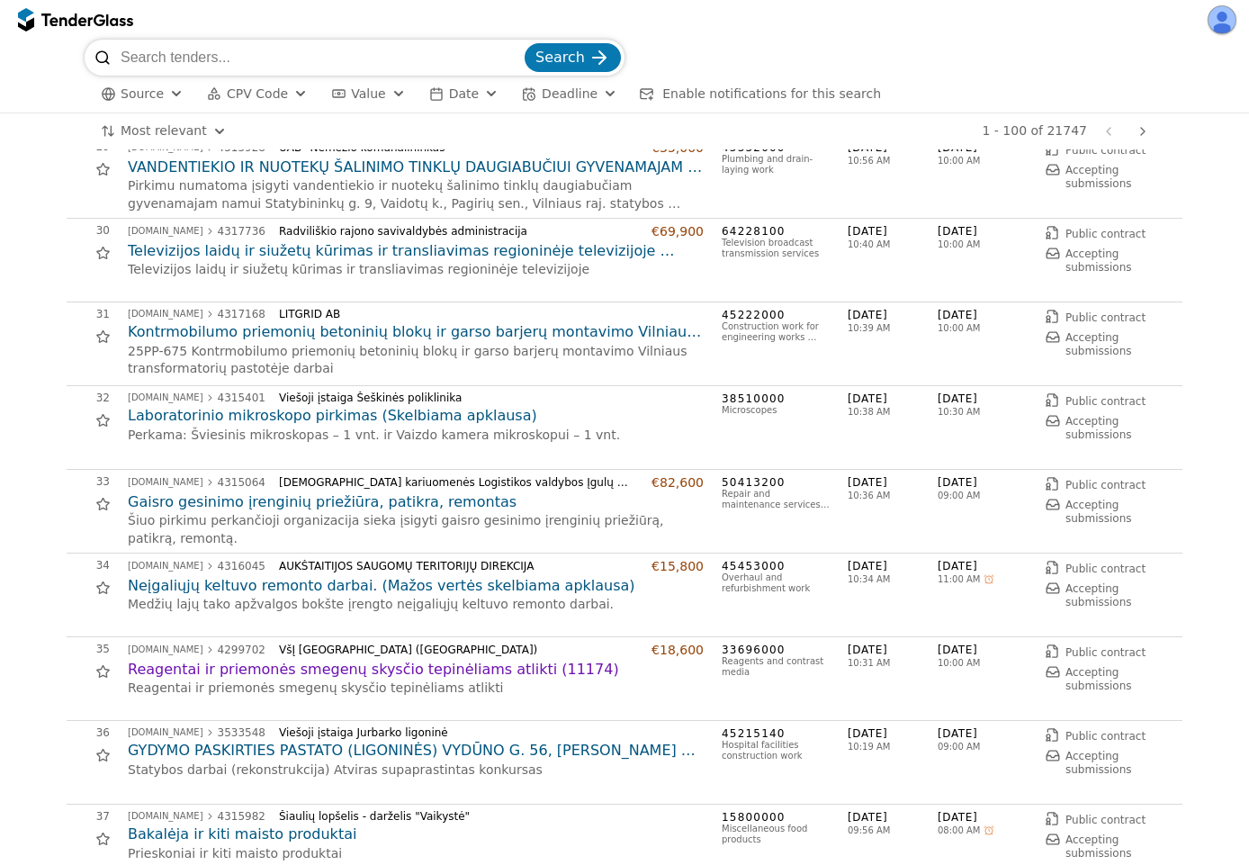
scroll to position [2430, 0]
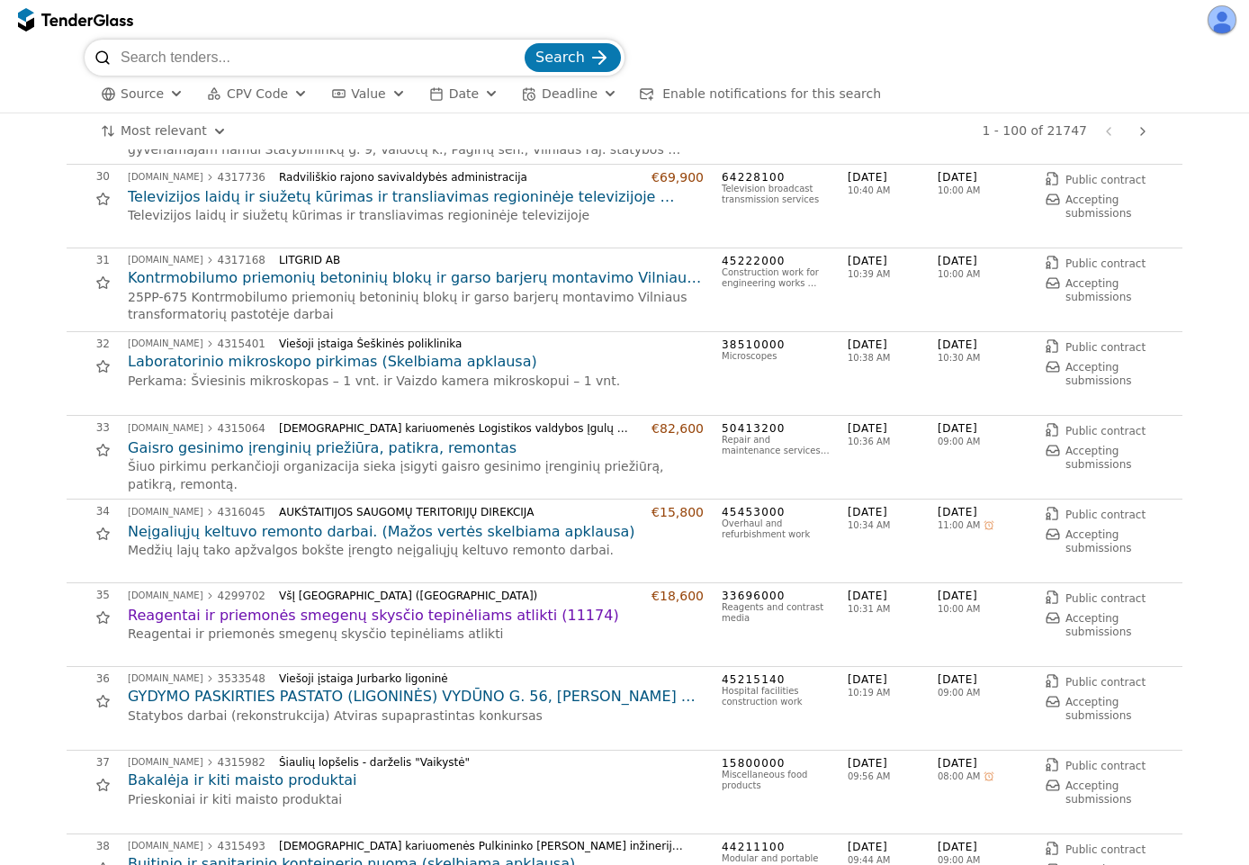
click at [325, 540] on h2 "Neįgaliųjų keltuvo remonto darbai. (Mažos vertės skelbiama apklausa)" at bounding box center [416, 532] width 576 height 20
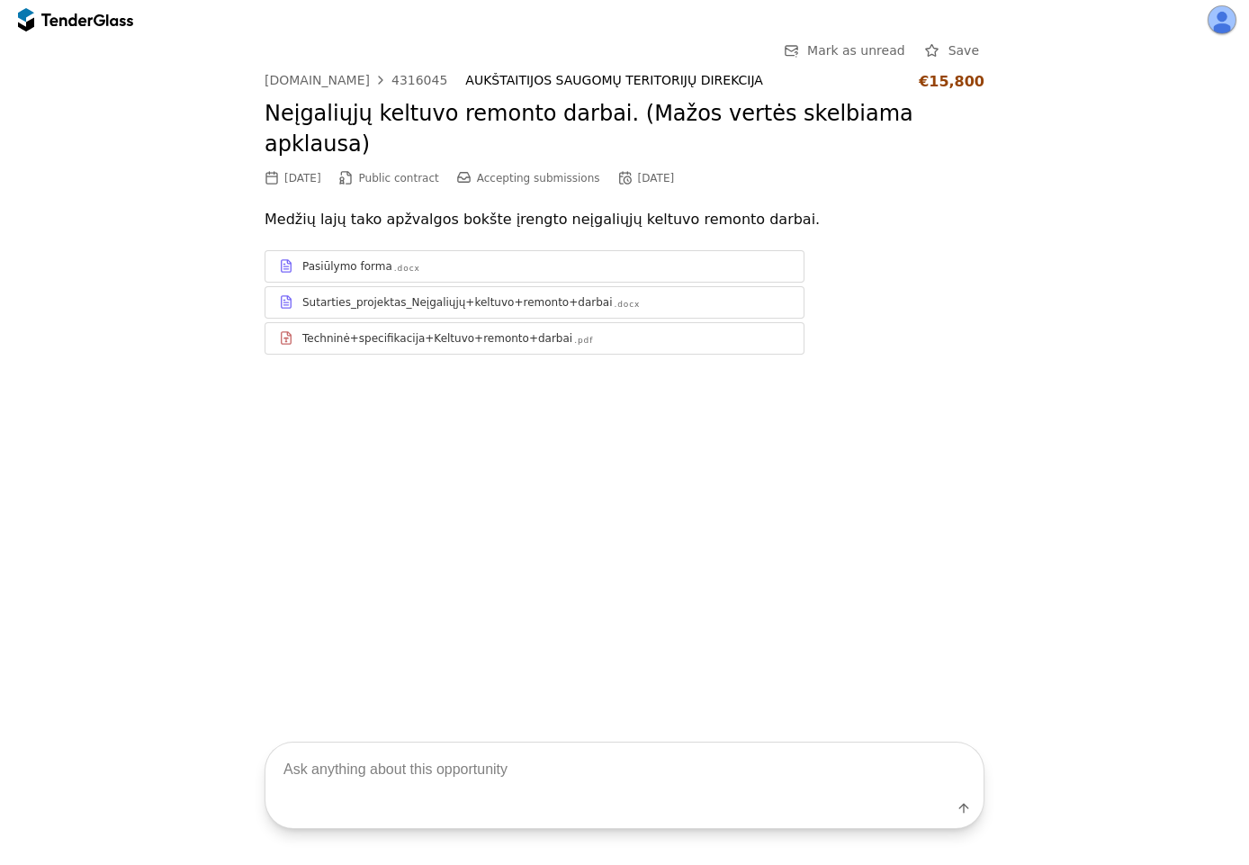
click at [498, 331] on div "Techninė+specifikacija+Keltuvo+remonto+darbai" at bounding box center [437, 338] width 270 height 14
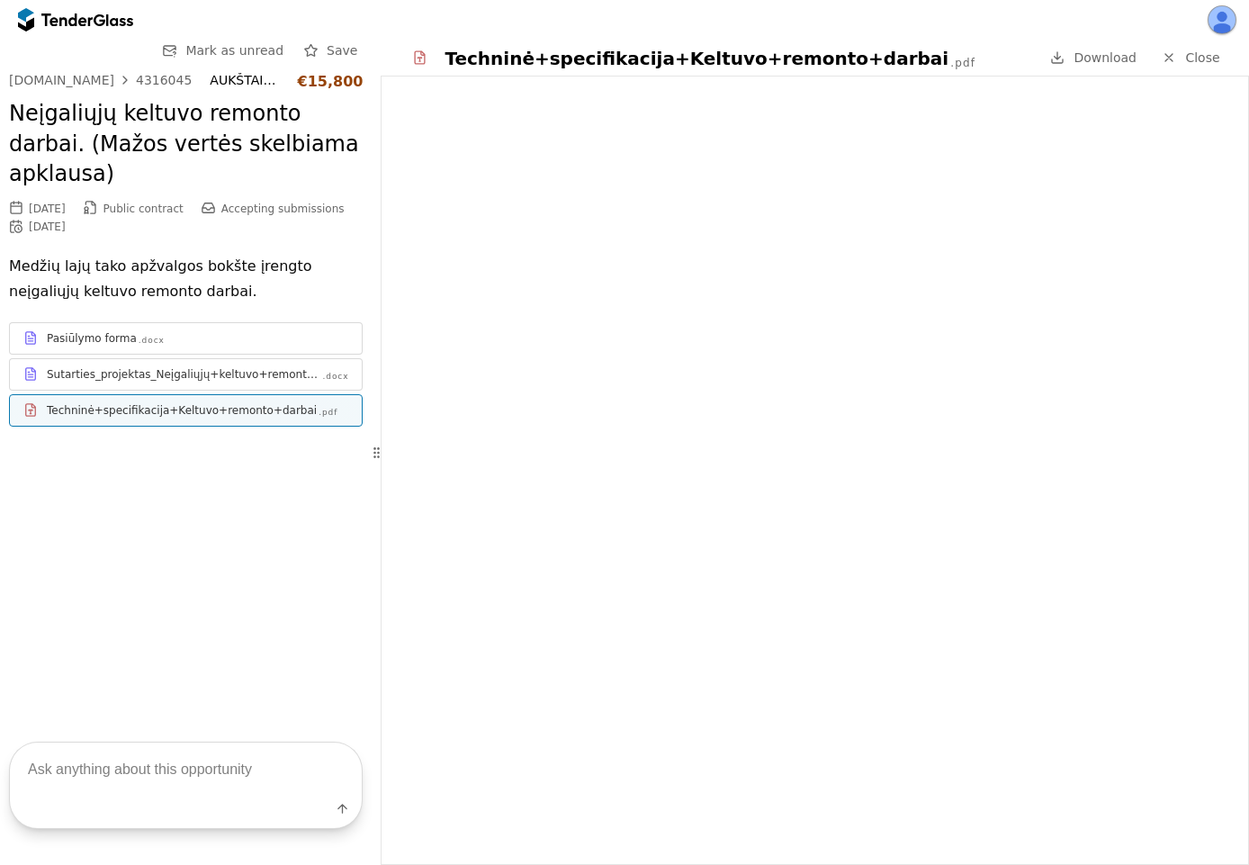
click at [1209, 54] on span "Close" at bounding box center [1202, 57] width 34 height 14
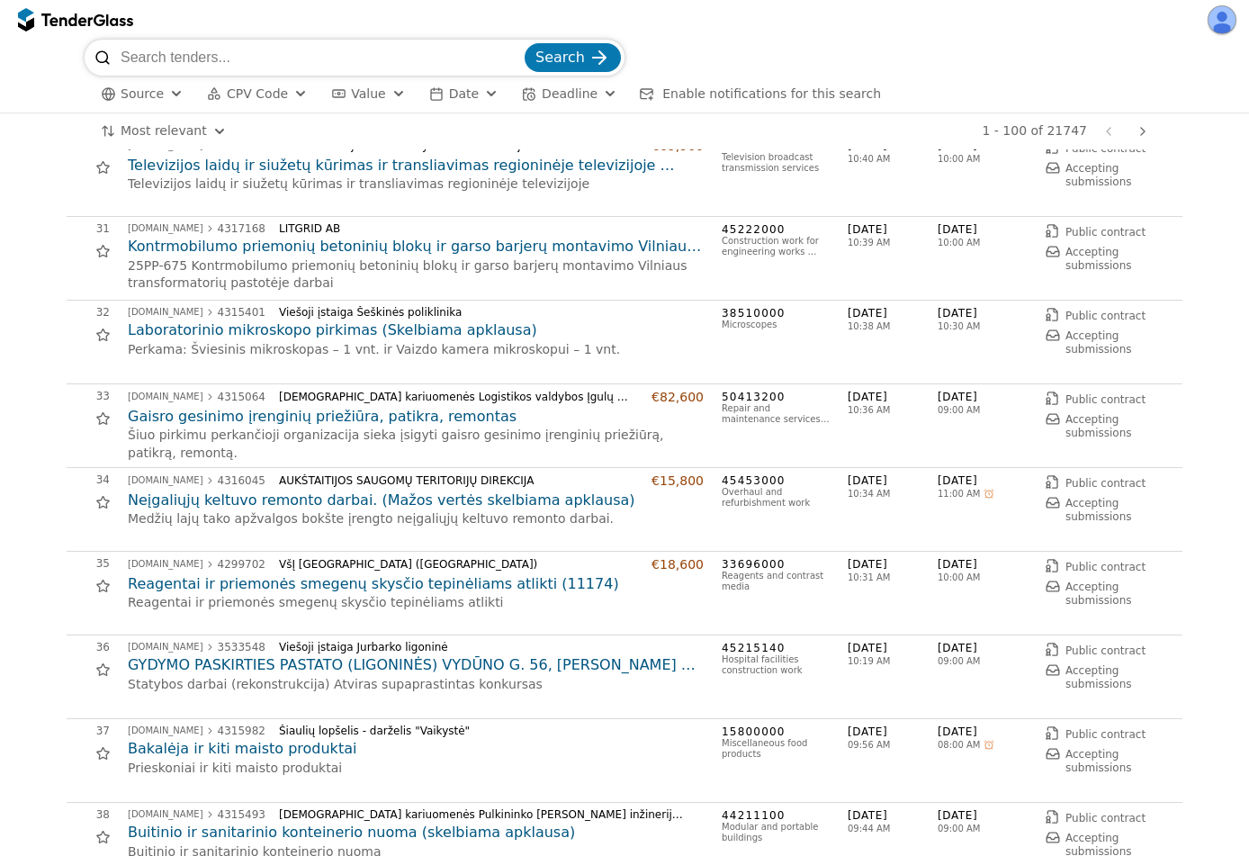
scroll to position [3239, 0]
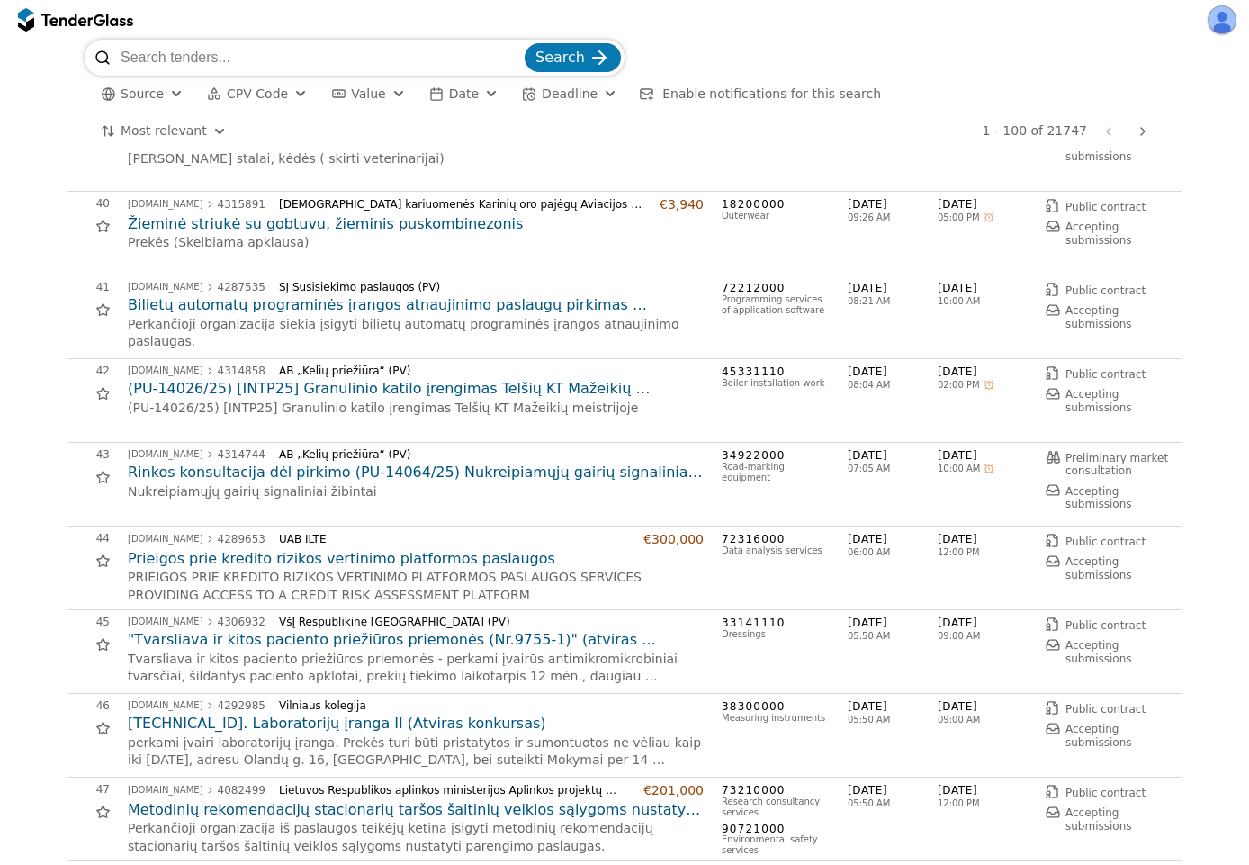
click at [291, 564] on h2 "Prieigos prie kredito rizikos vertinimo platformos paslaugos" at bounding box center [416, 559] width 576 height 20
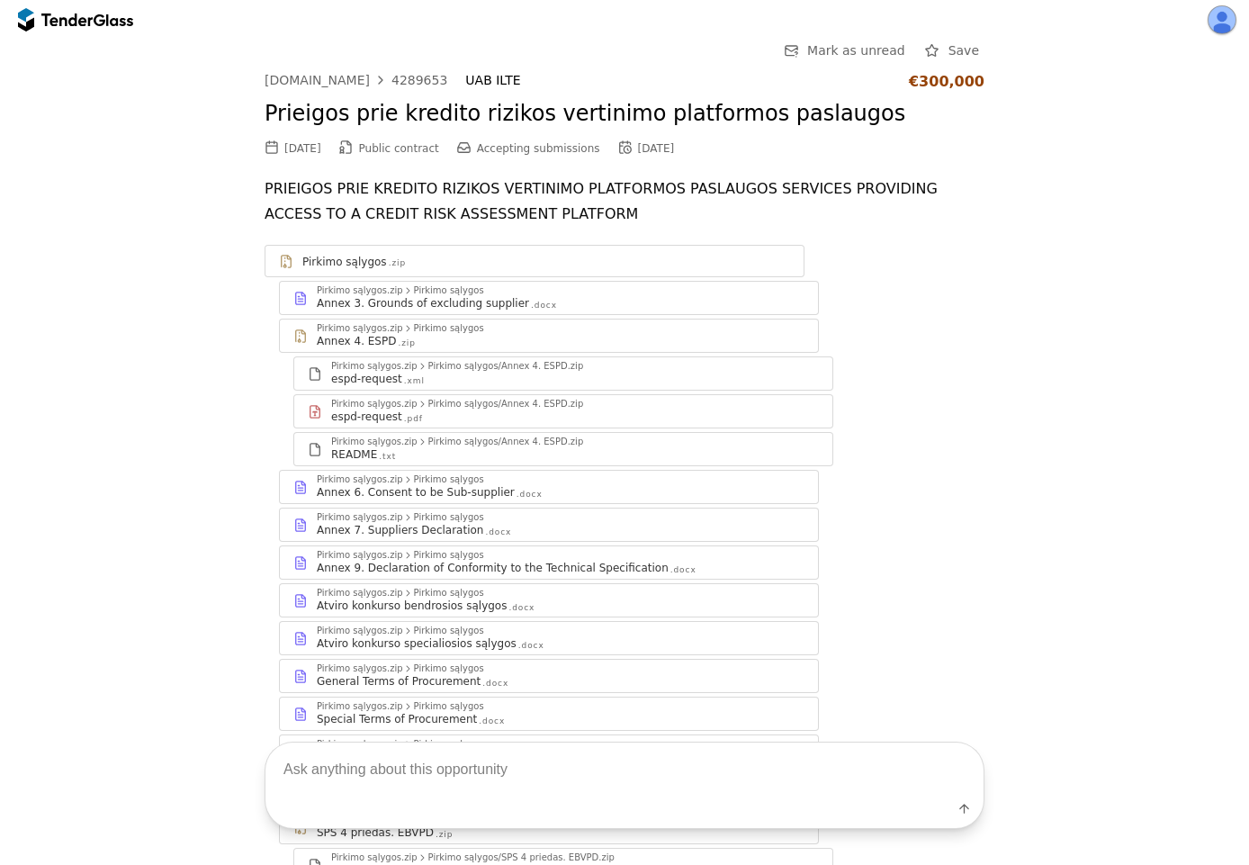
click at [535, 544] on div "Pirkimo sąlygos .zip Pirkimo sąlygos.zip Pirkimo sąlygos Annex 3. Grounds of ex…" at bounding box center [625, 696] width 720 height 902
click at [520, 562] on div "Annex 9. Declaration of Conformity to the Technical Specification" at bounding box center [493, 568] width 352 height 14
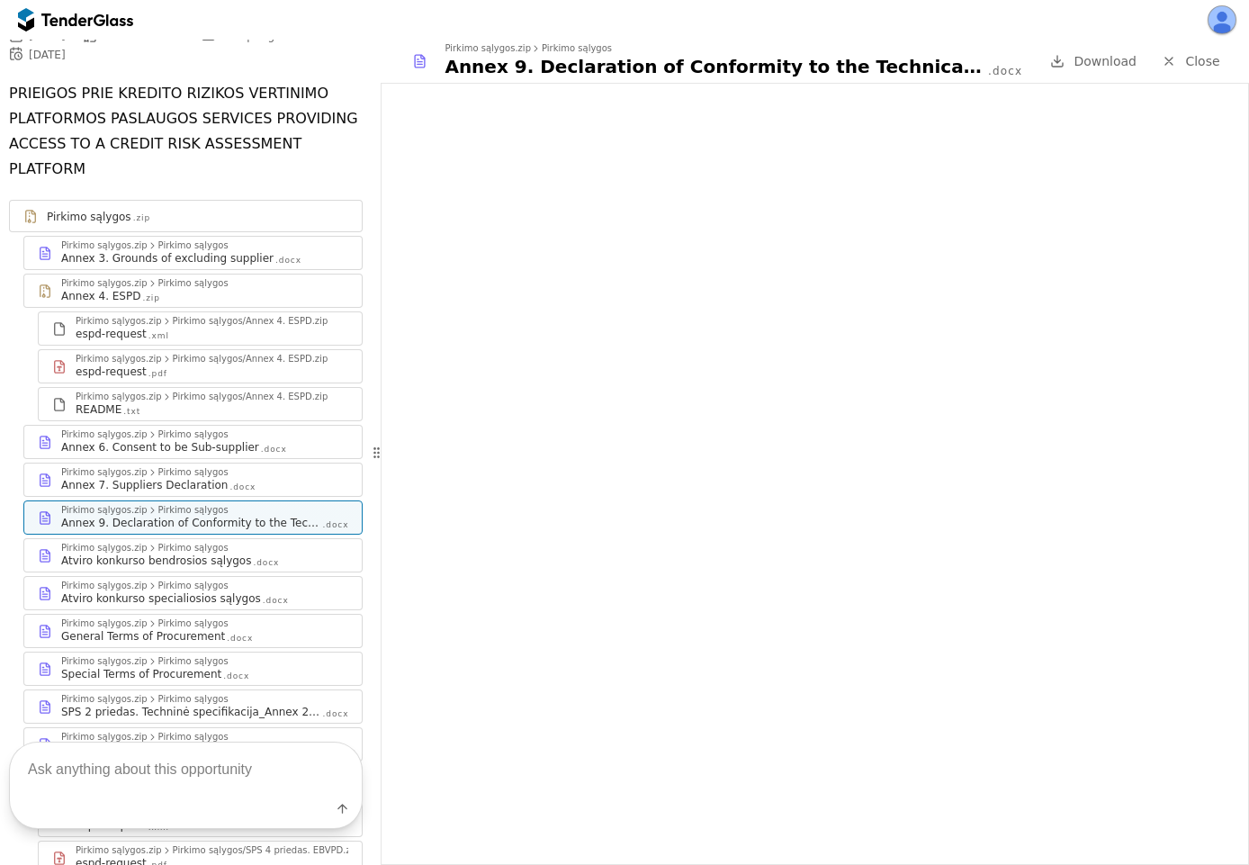
scroll to position [324, 0]
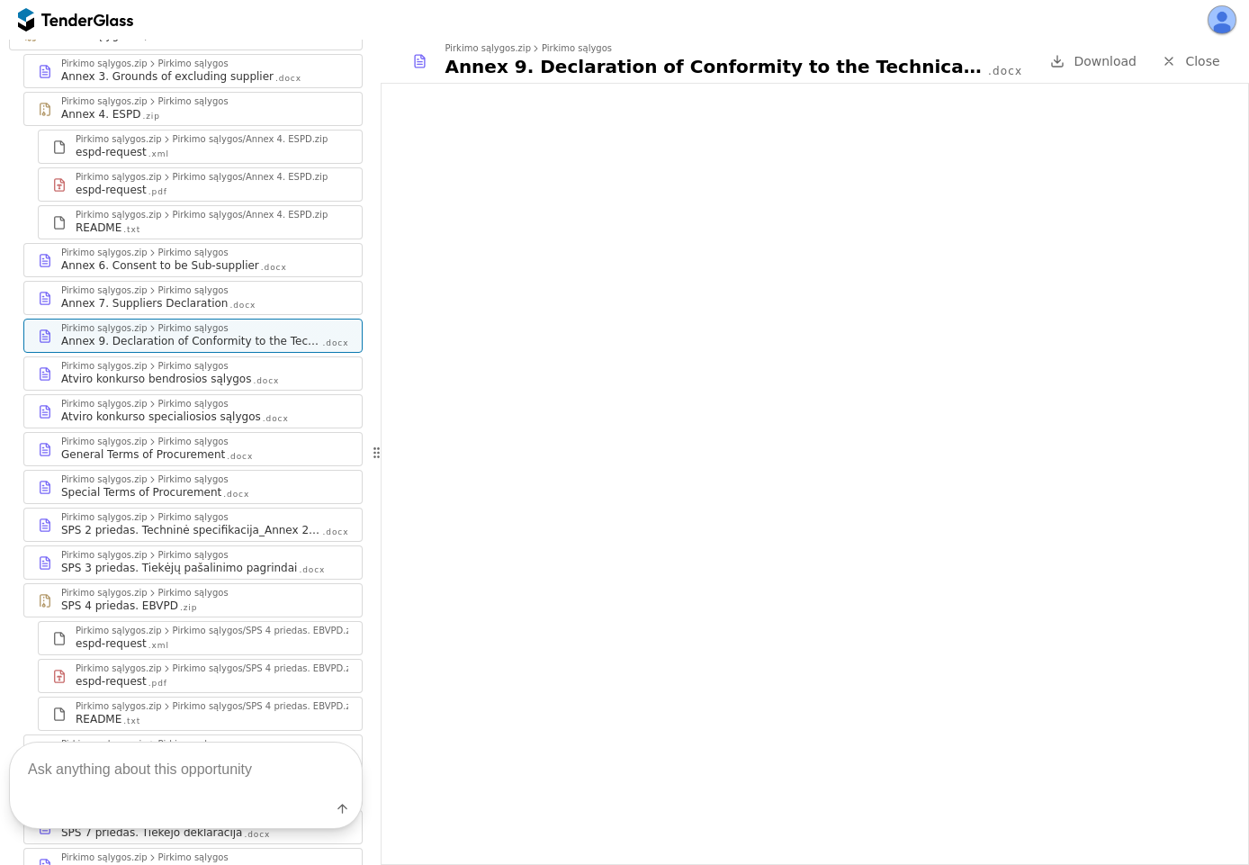
click at [134, 550] on div "Pirkimo sąlygos.zip Pirkimo sąlygos SPS 3 priedas. Tiekėjų pašalinimo pagrindai…" at bounding box center [192, 562] width 337 height 32
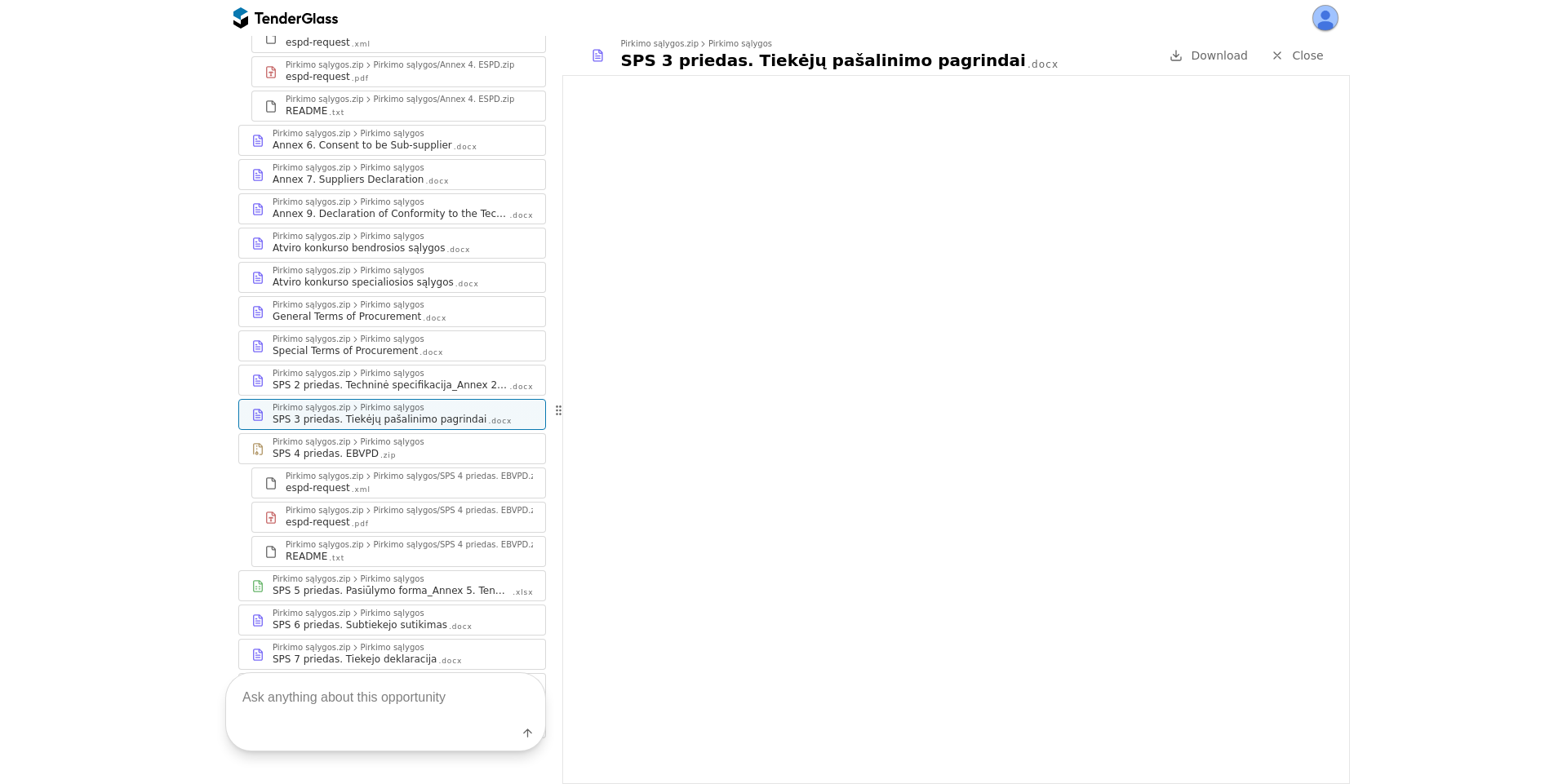
scroll to position [490, 0]
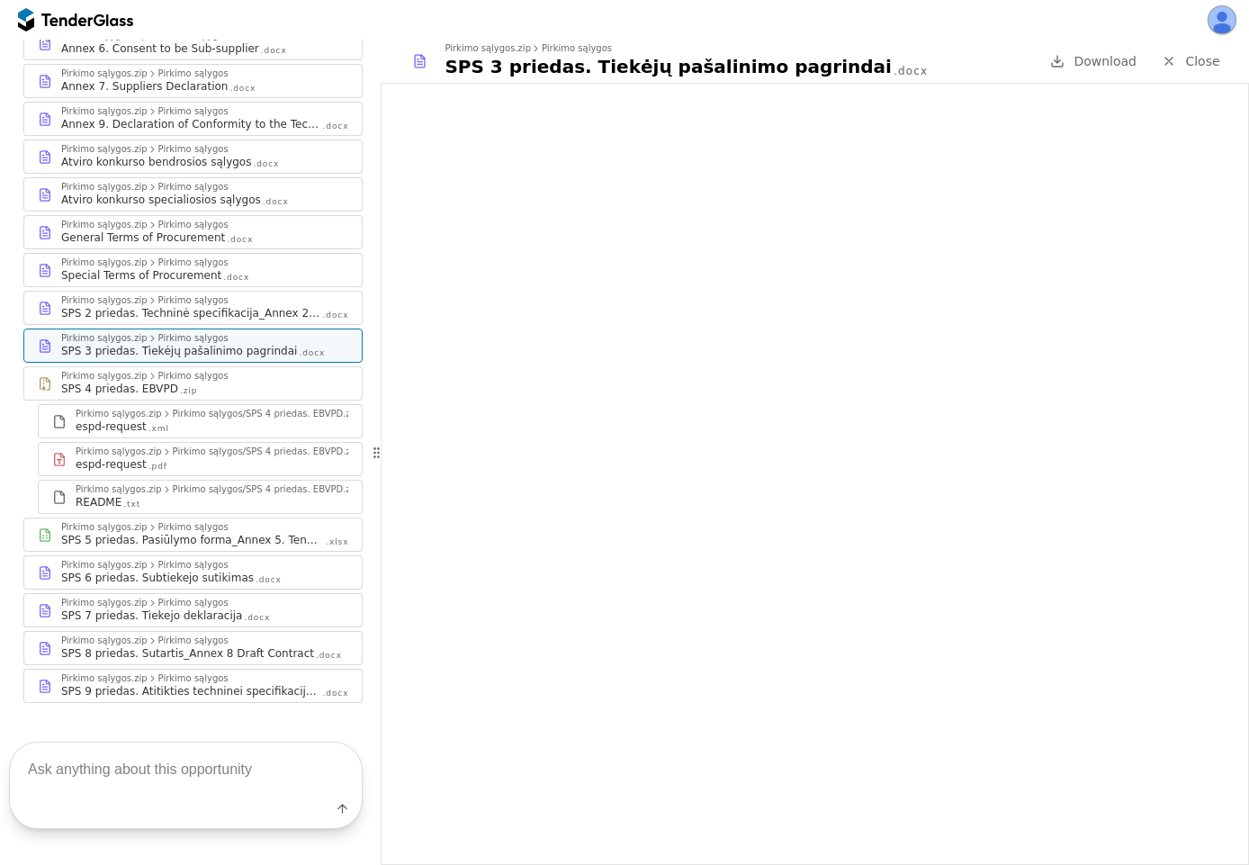
click at [193, 522] on div "Pirkimo sąlygos.zip Pirkimo sąlygos SPS 5 priedas. Pasiūlymo forma_Annex 5. Ten…" at bounding box center [192, 534] width 337 height 32
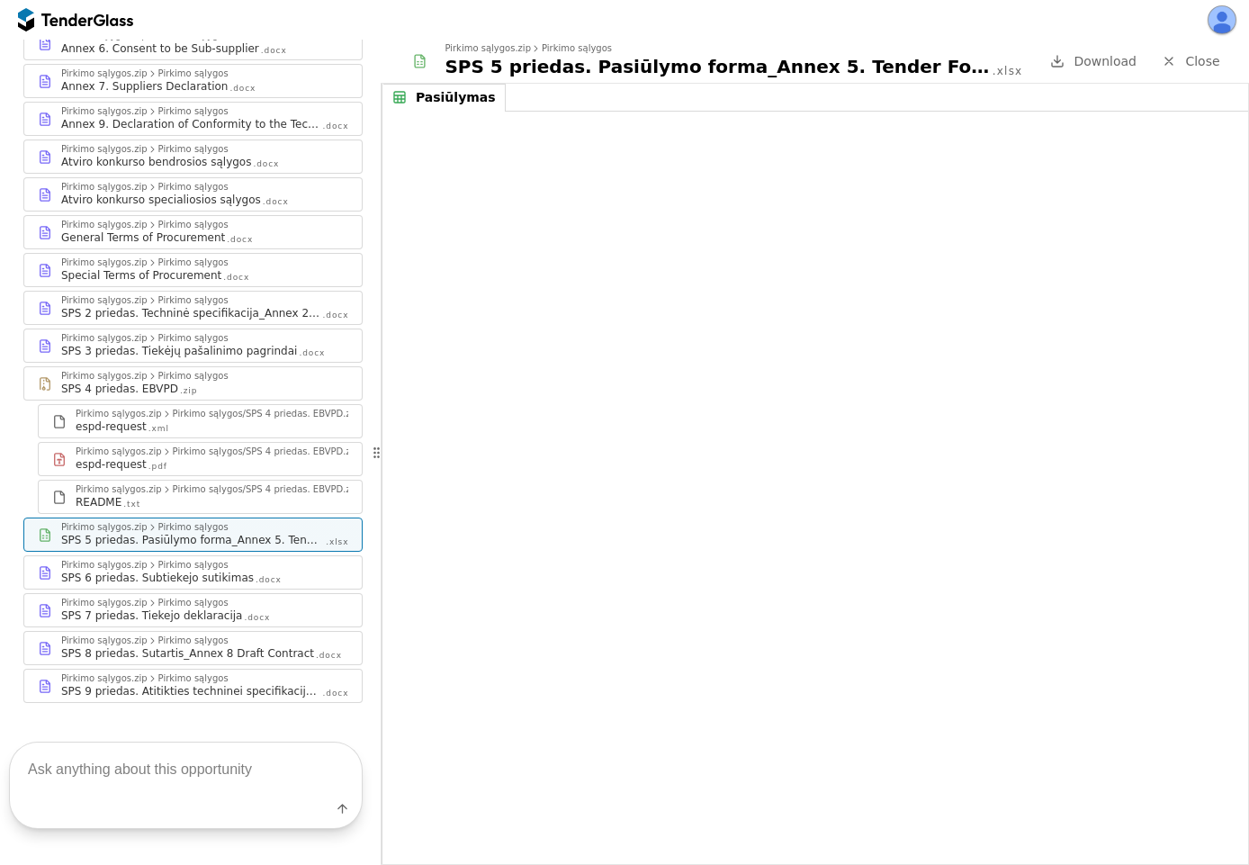
click at [149, 603] on div "Pirkimo sąlygos .zip Pirkimo sąlygos.zip Pirkimo sąlygos Annex 3. Grounds of ex…" at bounding box center [186, 252] width 354 height 902
click at [157, 608] on div "SPS 7 priedas. Tiekejo deklaracija" at bounding box center [151, 615] width 181 height 14
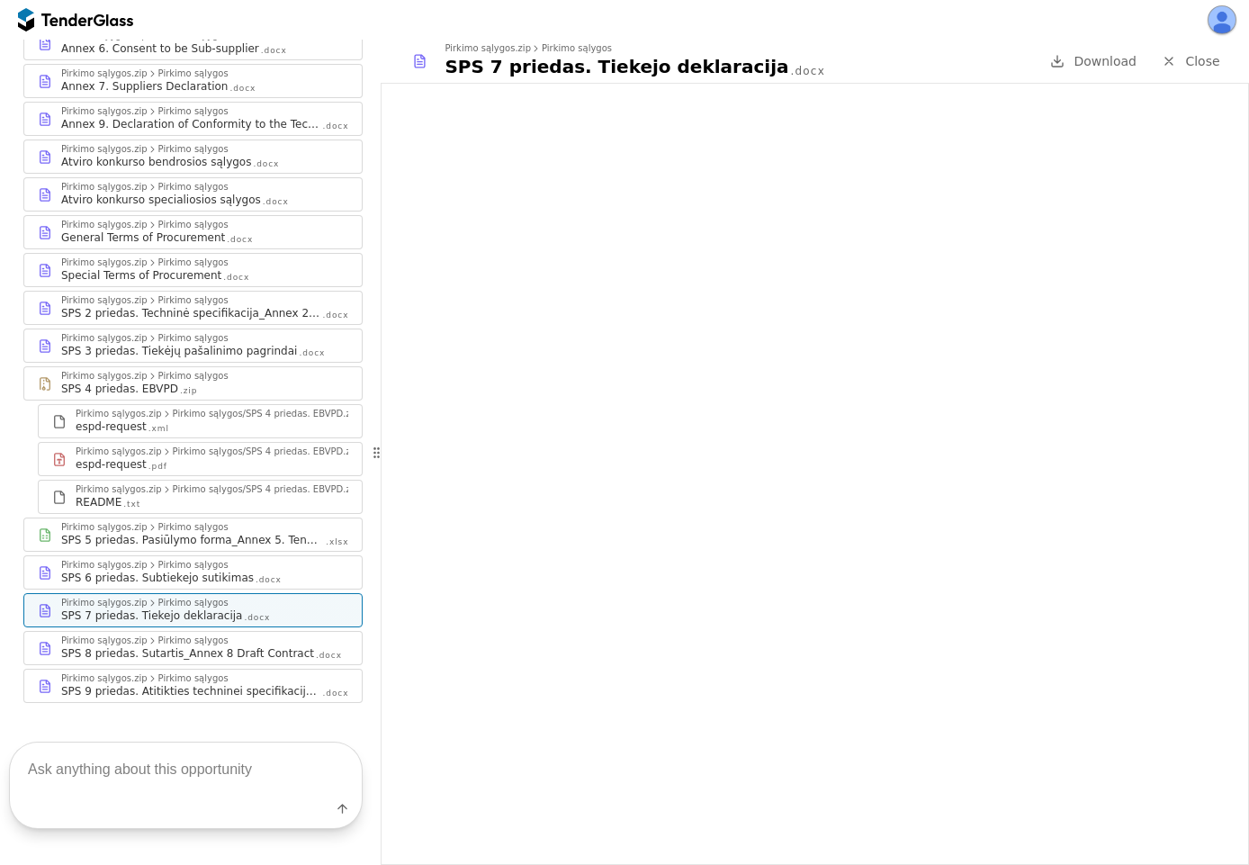
scroll to position [525, 0]
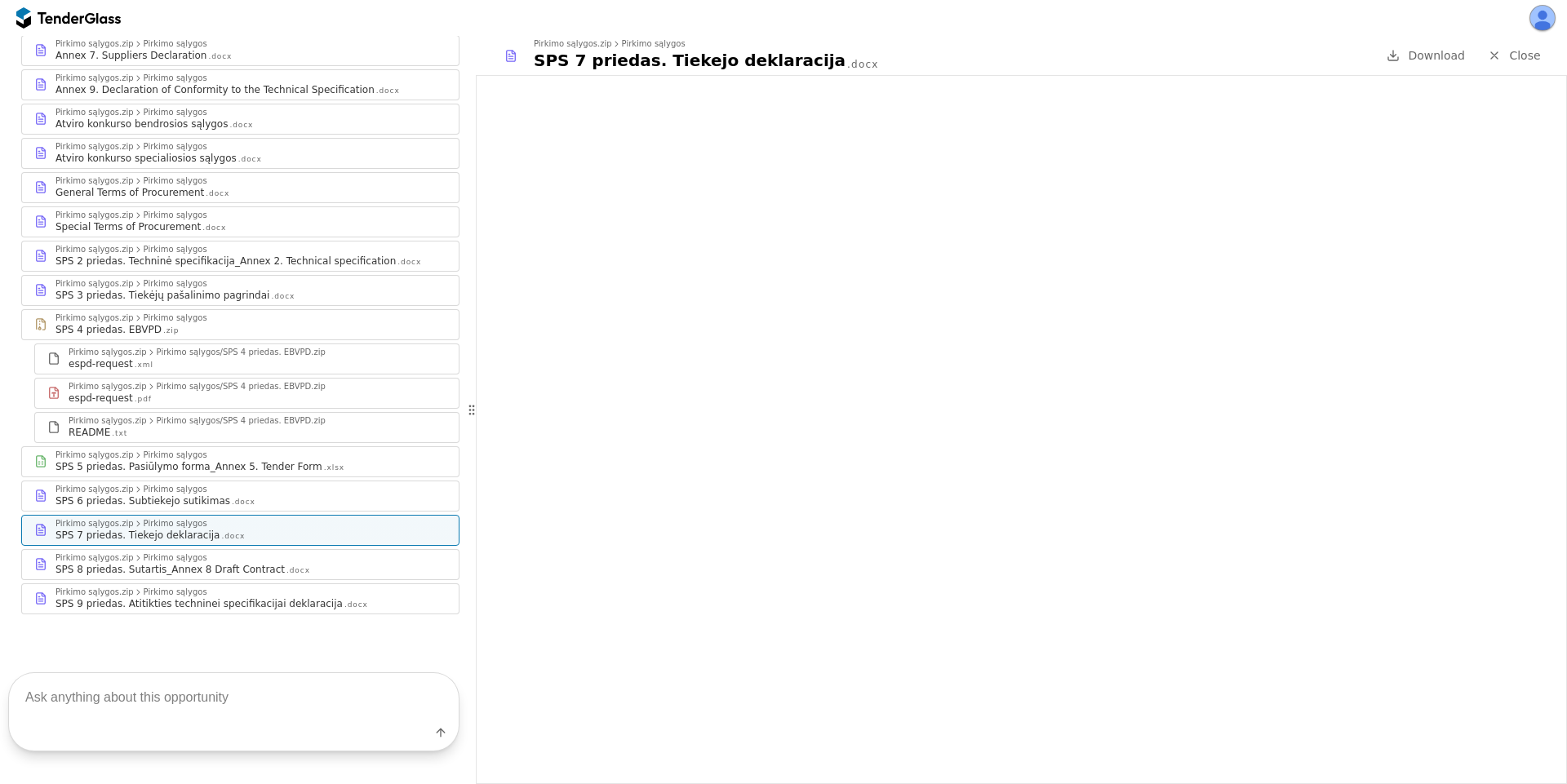
click at [237, 559] on div "Pirkimo sąlygos.zip Pirkimo sąlygos" at bounding box center [250, 557] width 391 height 10
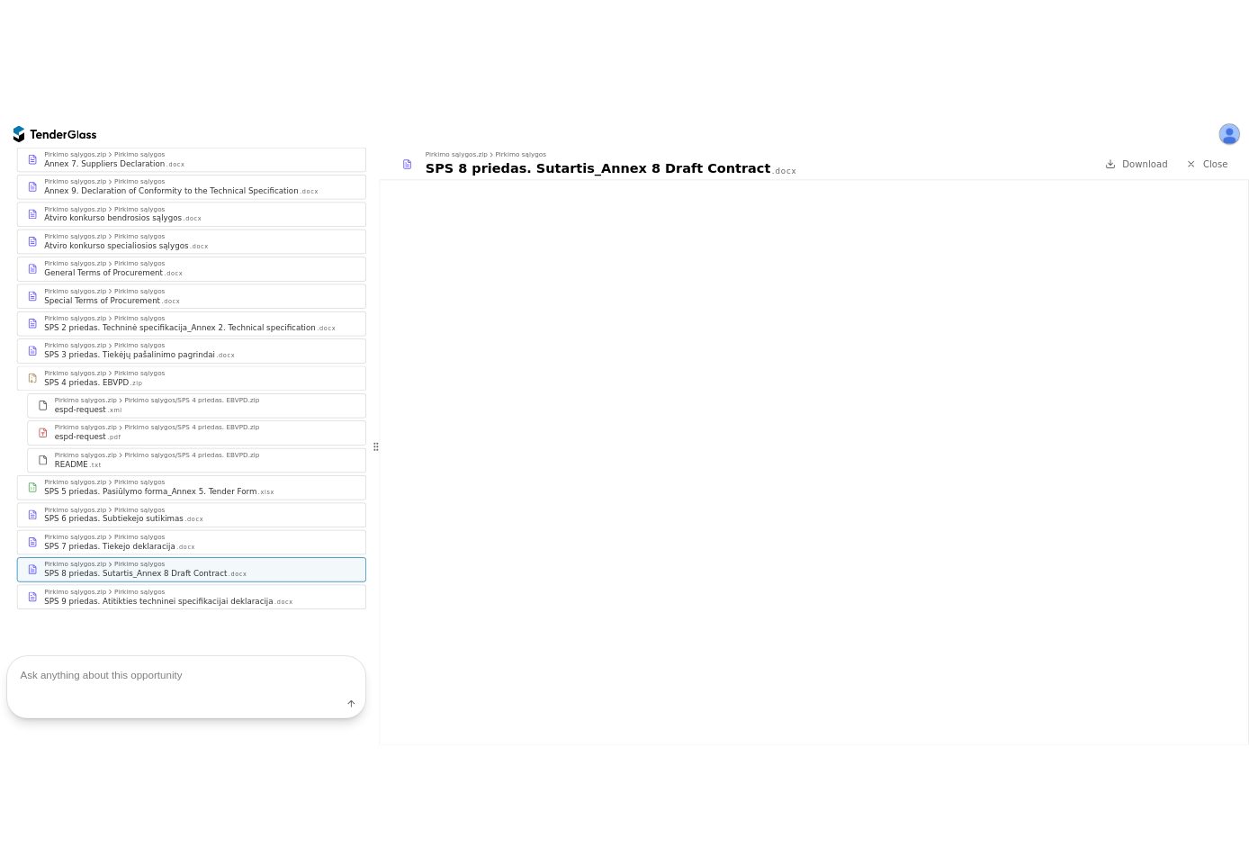
scroll to position [541, 0]
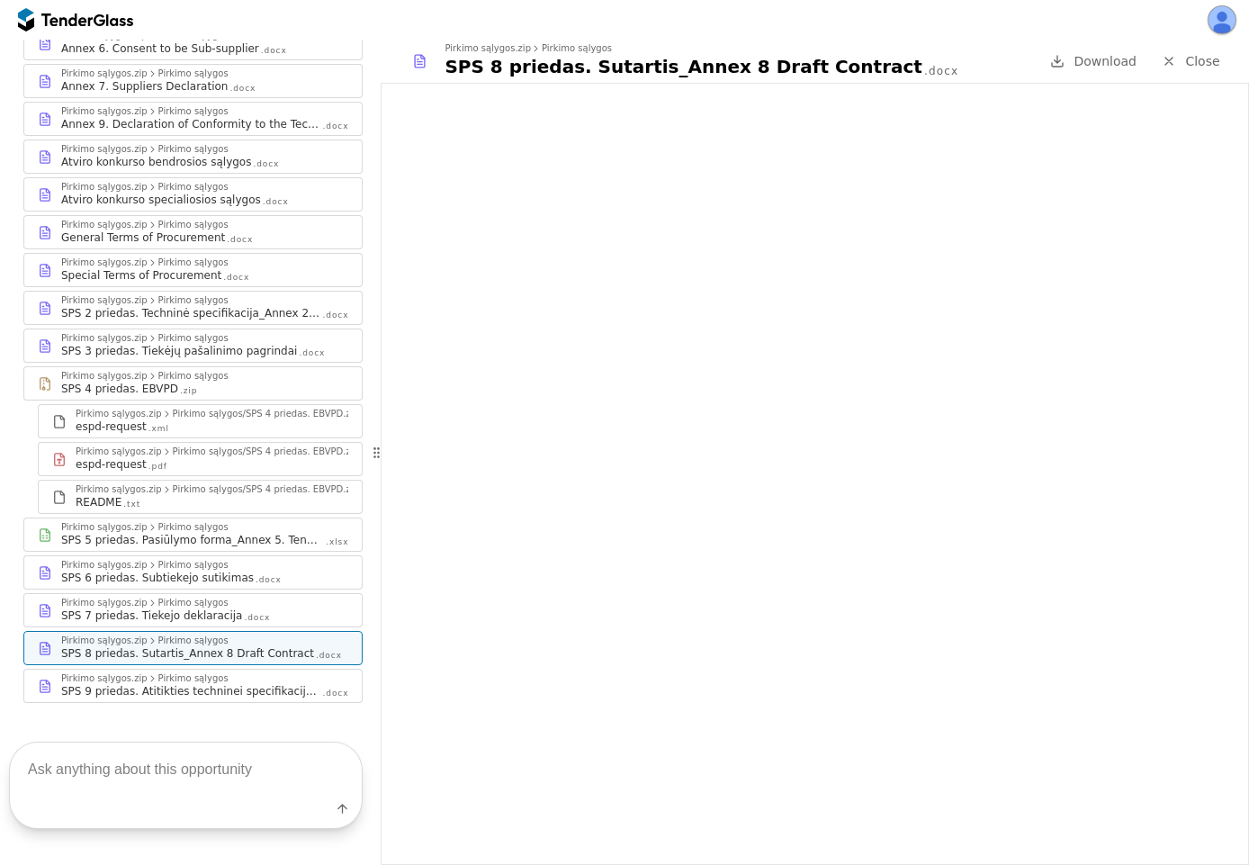
click at [229, 674] on div "Pirkimo sąlygos.zip Pirkimo sąlygos SPS 9 priedas. Atitikties techninei specifi…" at bounding box center [192, 685] width 337 height 32
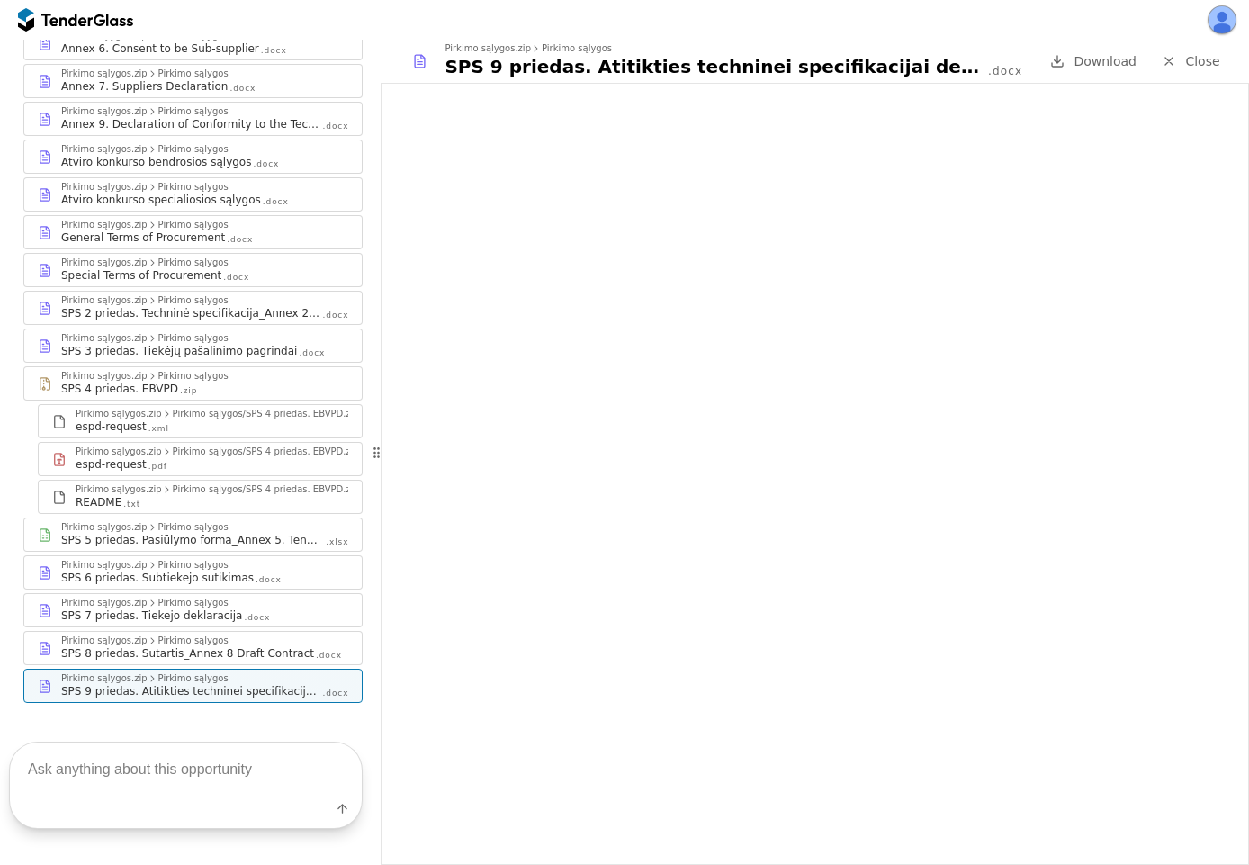
scroll to position [55, 0]
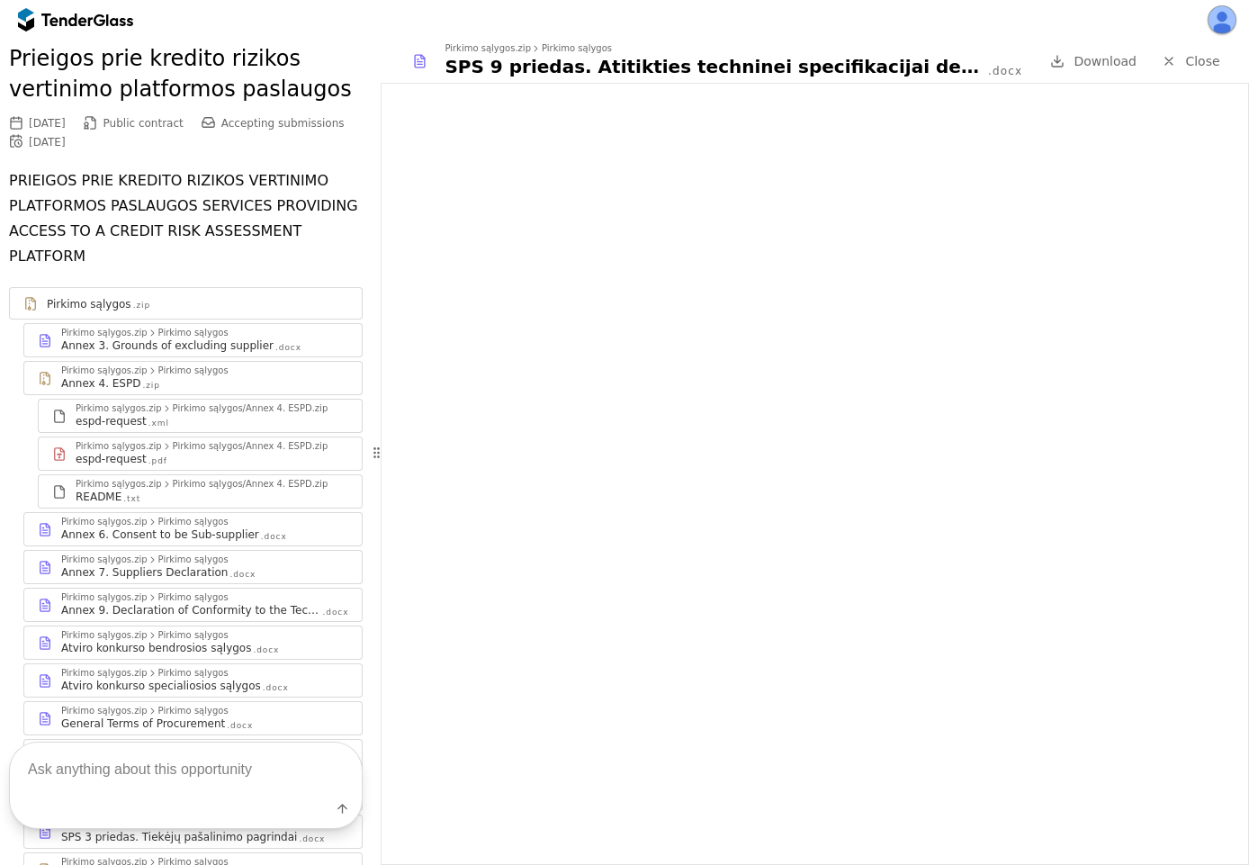
click at [166, 632] on div "Pirkimo sąlygos.zip Pirkimo sąlygos Atviro konkurso bendrosios sąlygos .docx" at bounding box center [192, 642] width 337 height 32
